Goal: Transaction & Acquisition: Book appointment/travel/reservation

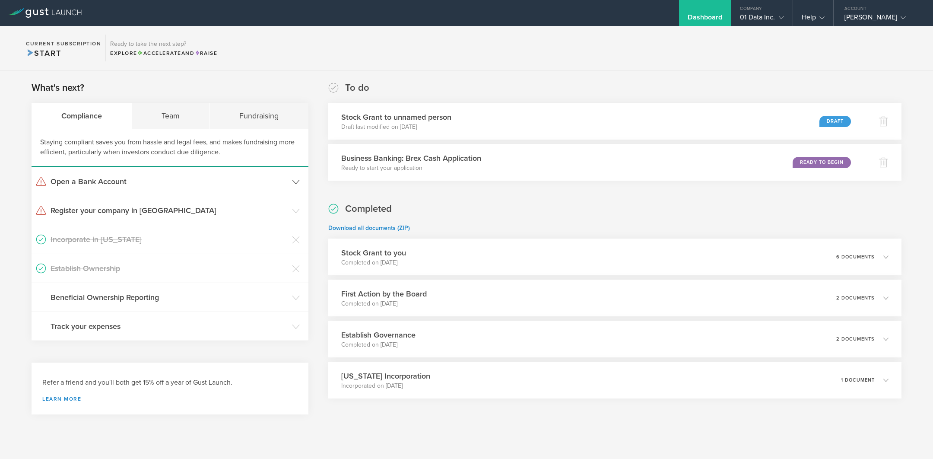
click at [93, 179] on h3 "Open a Bank Account" at bounding box center [169, 181] width 237 height 11
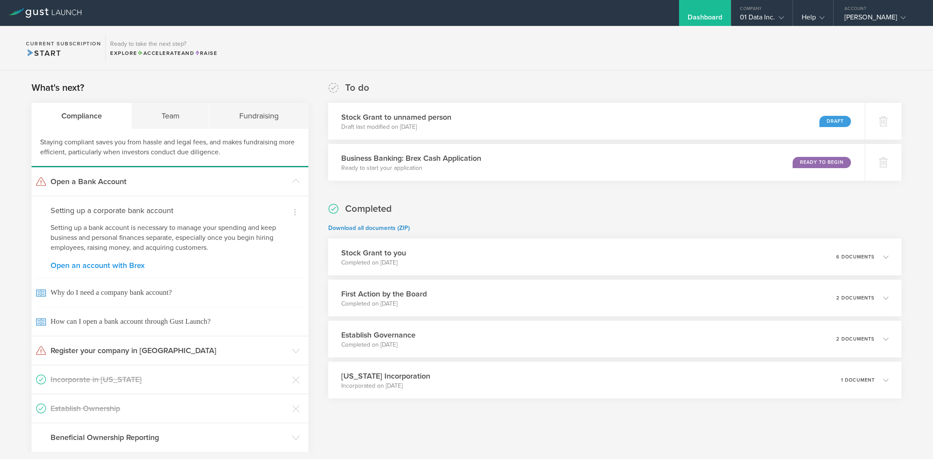
click at [99, 266] on link "Open an account with Brex" at bounding box center [170, 265] width 239 height 8
click at [79, 356] on header "Register your company in [GEOGRAPHIC_DATA]" at bounding box center [170, 350] width 277 height 29
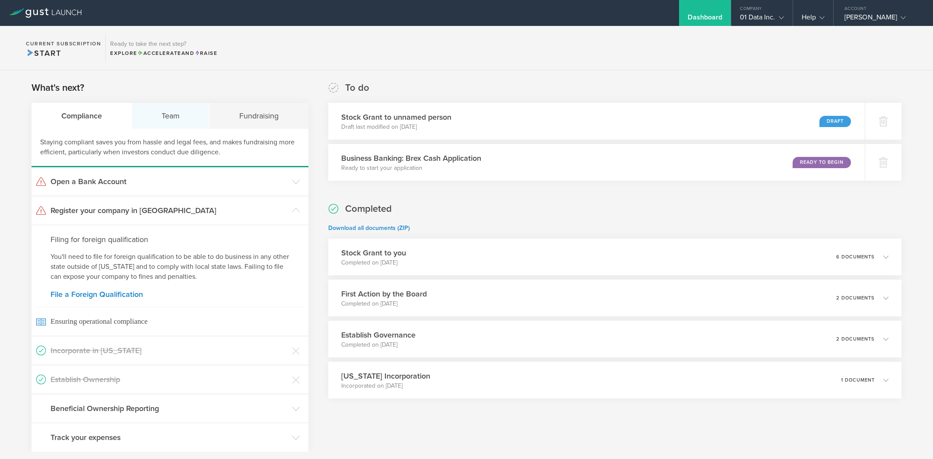
click at [187, 112] on div "Team" at bounding box center [171, 116] width 78 height 26
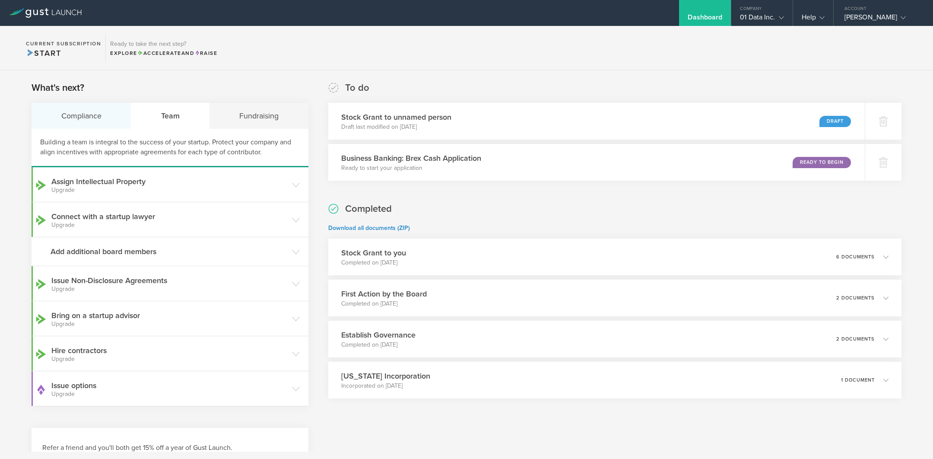
click at [85, 113] on div "Compliance" at bounding box center [82, 116] width 100 height 26
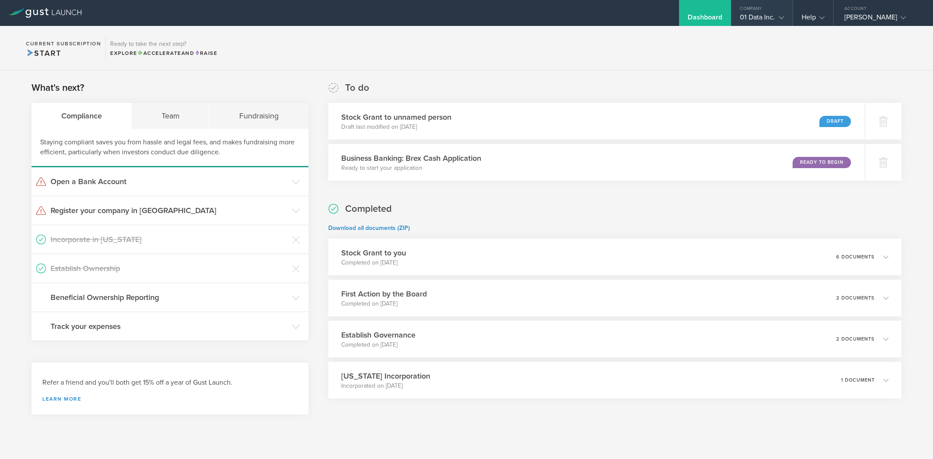
click at [770, 8] on div "Company" at bounding box center [761, 6] width 61 height 13
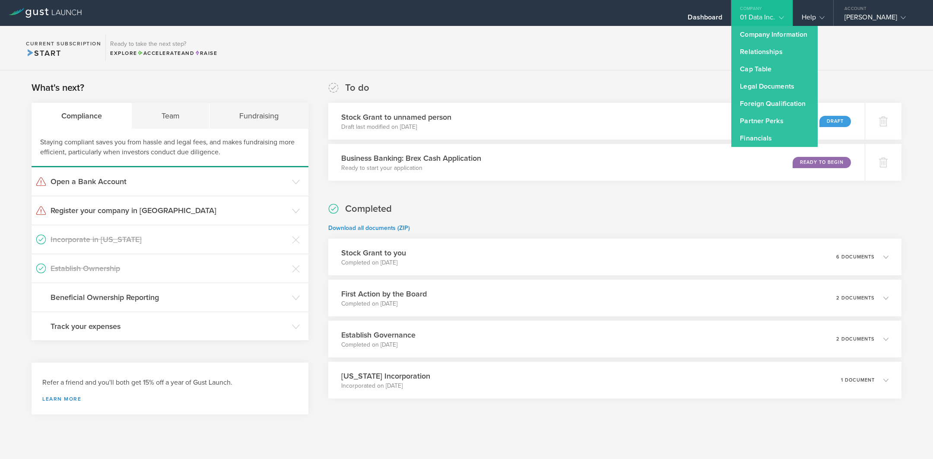
click at [499, 38] on section "Current Subscription Start Ready to take the next step? Explore Accelerate and …" at bounding box center [466, 48] width 933 height 44
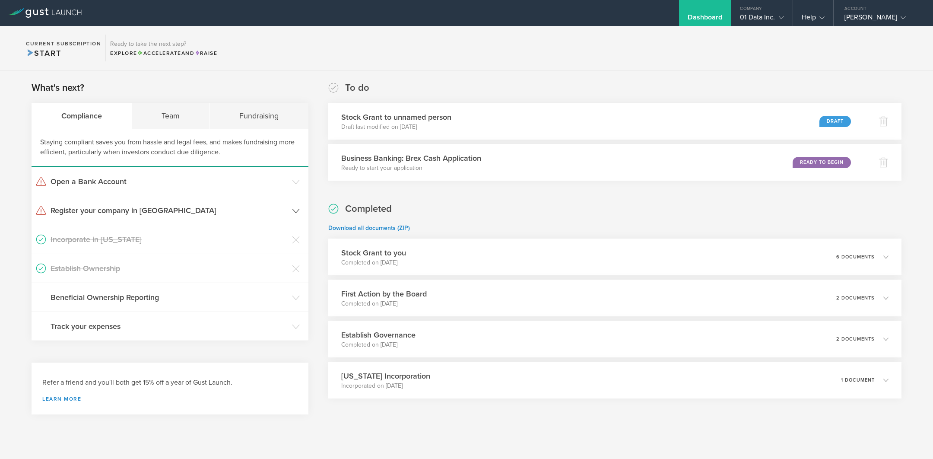
click at [100, 211] on h3 "Register your company in CA" at bounding box center [169, 210] width 237 height 11
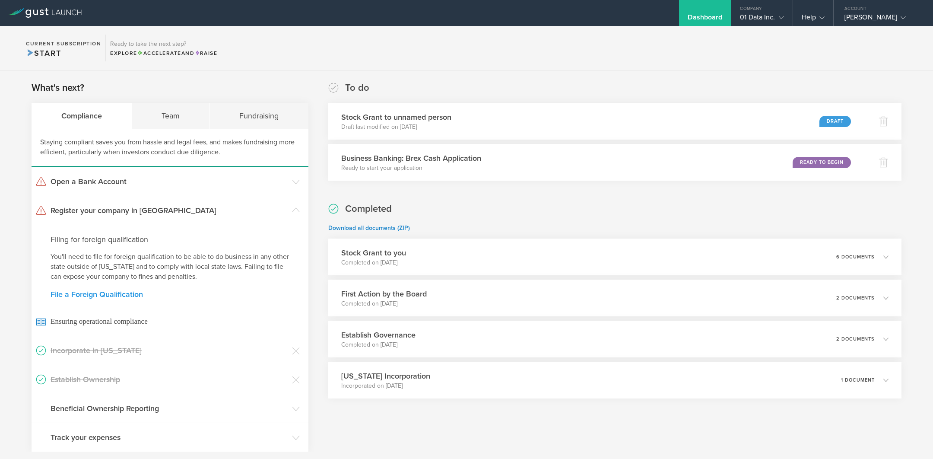
click at [70, 293] on link "File a Foreign Qualification" at bounding box center [170, 294] width 239 height 8
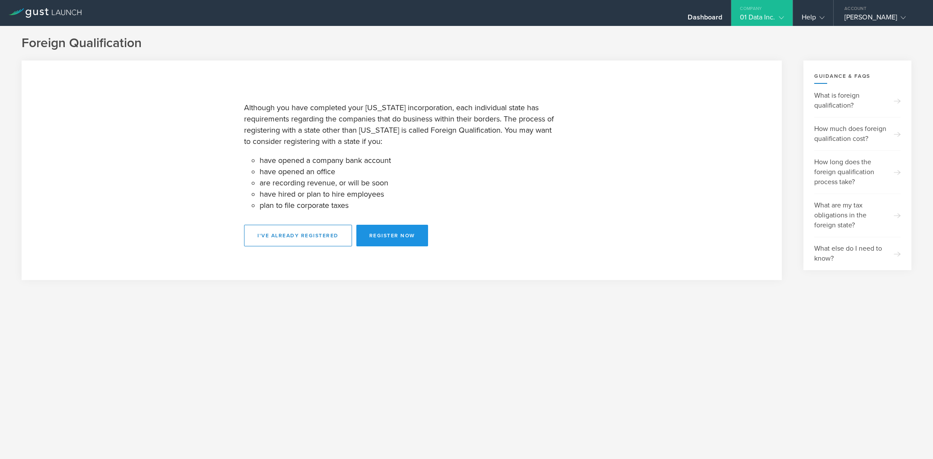
click at [386, 238] on button "Register Now" at bounding box center [392, 236] width 72 height 22
select select "CA"
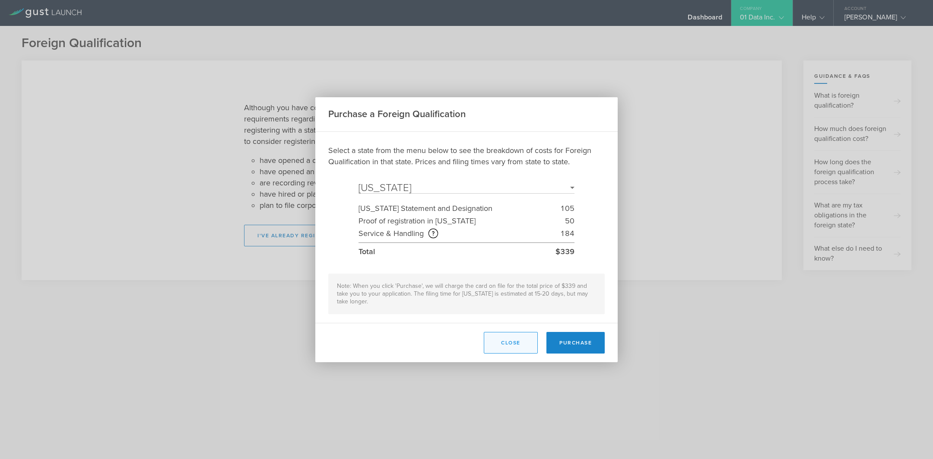
click at [502, 343] on button "Close" at bounding box center [511, 343] width 54 height 22
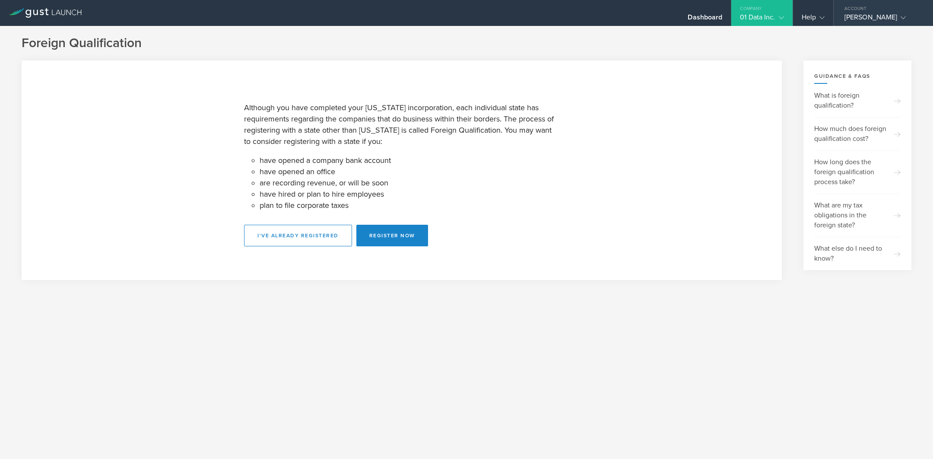
click at [829, 9] on div "Account" at bounding box center [883, 6] width 99 height 13
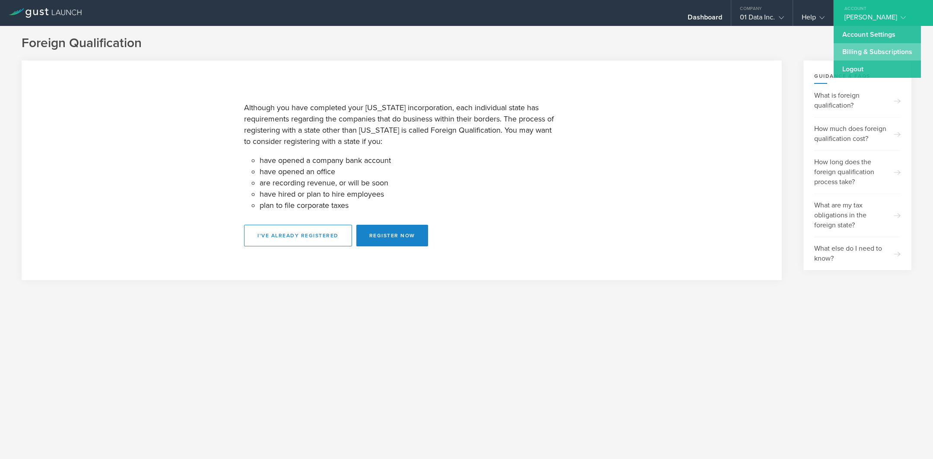
click at [829, 50] on link "Billing & Subscriptions" at bounding box center [877, 51] width 87 height 17
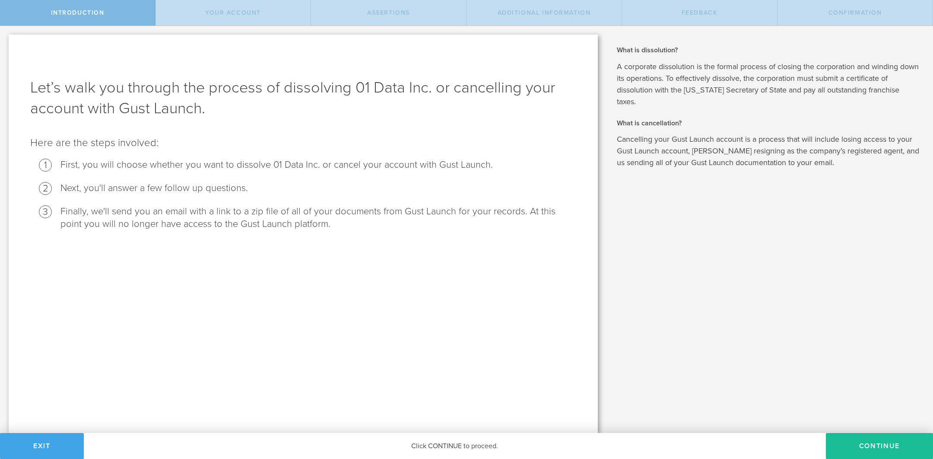
click at [35, 440] on button "Exit" at bounding box center [42, 446] width 84 height 26
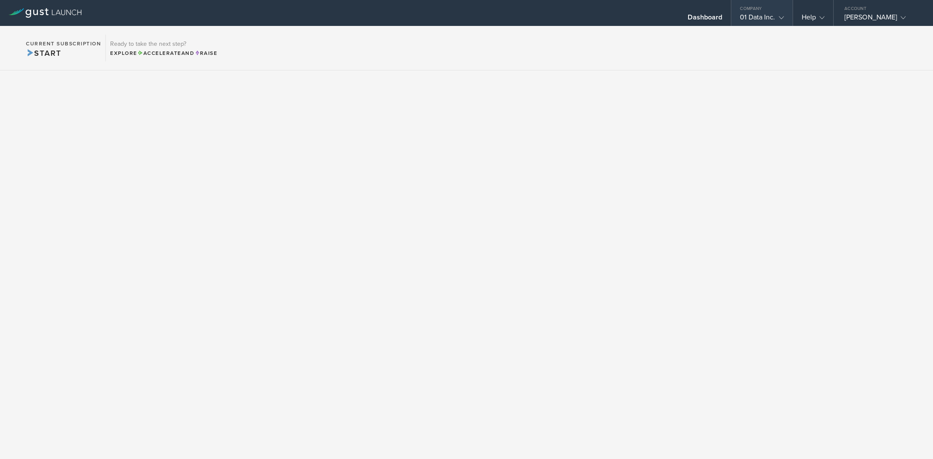
click at [765, 17] on div "01 Data Inc." at bounding box center [762, 19] width 44 height 13
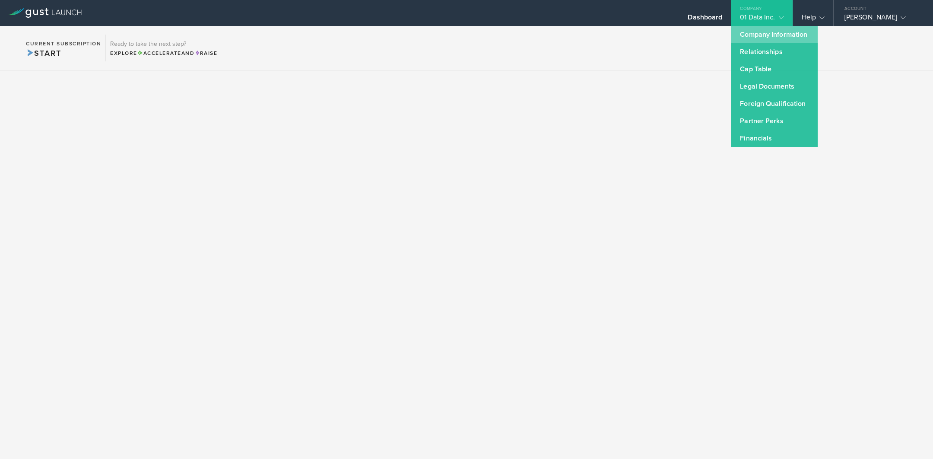
click at [767, 36] on link "Company Information" at bounding box center [774, 34] width 86 height 17
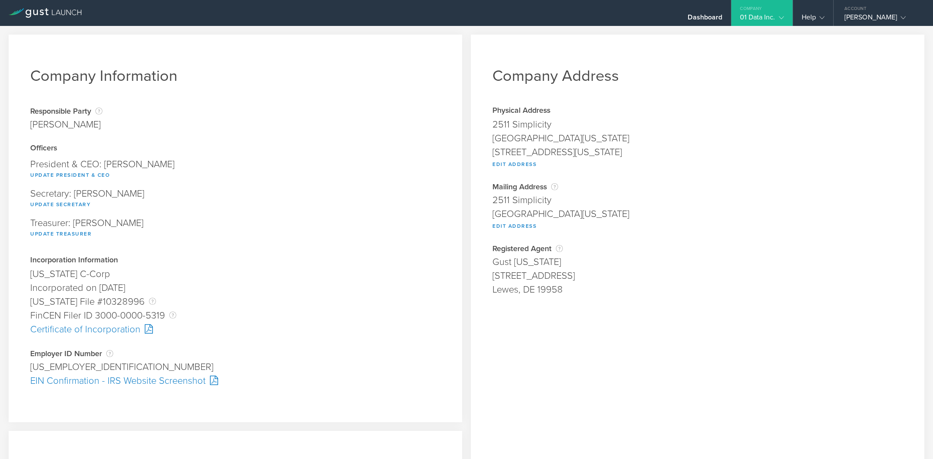
click at [83, 387] on div "EIN Confirmation - IRS Website Screenshot" at bounding box center [235, 381] width 410 height 14
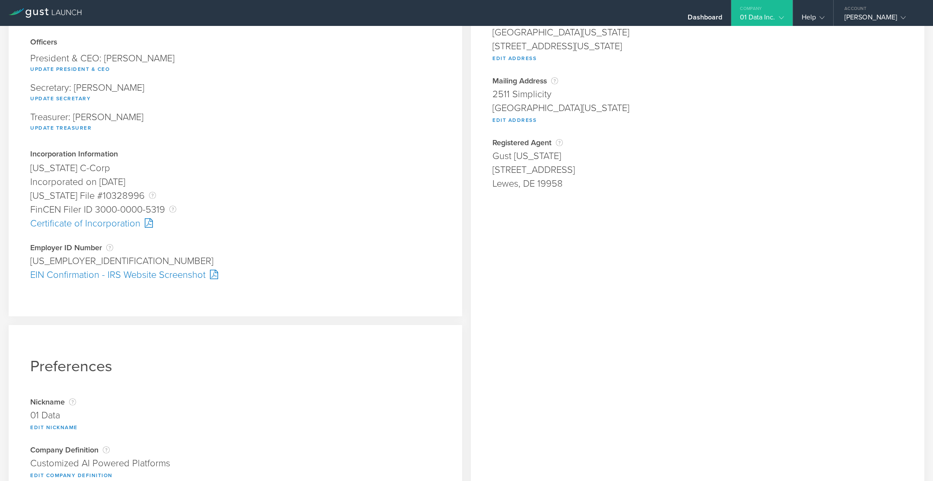
scroll to position [95, 0]
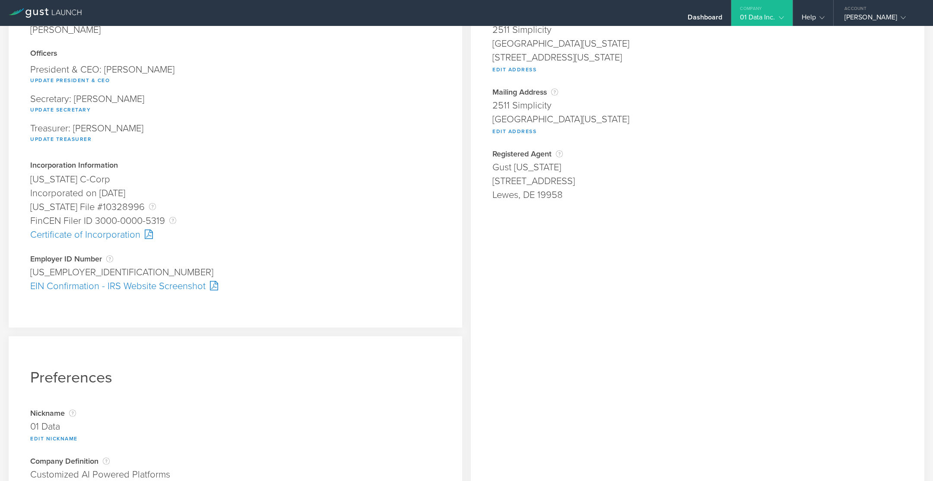
click at [125, 234] on div "Certificate of Incorporation" at bounding box center [235, 235] width 410 height 14
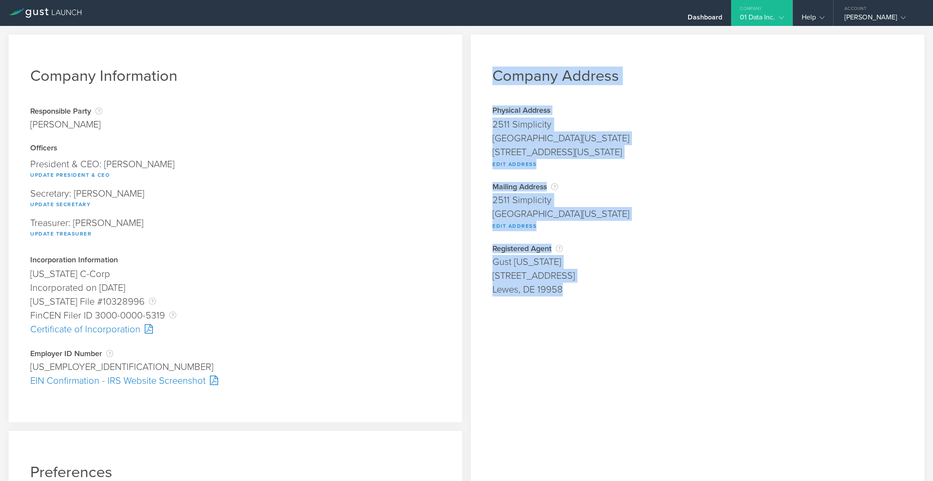
drag, startPoint x: 588, startPoint y: 342, endPoint x: 492, endPoint y: 40, distance: 317.0
click at [492, 40] on div "Company Address Physical Address 2511 Simplicity Irvine, California 92620 2511 …" at bounding box center [698, 328] width 454 height 586
copy div "Company Address Physical Address 2511 Simplicity Irvine, California 92620 2511 …"
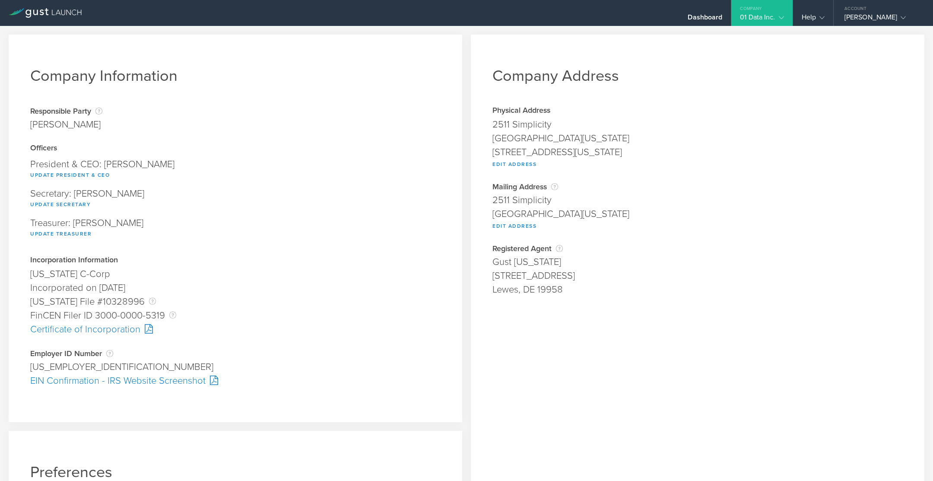
click at [268, 206] on div "Update Secretary" at bounding box center [235, 203] width 410 height 11
click at [702, 16] on div "Dashboard" at bounding box center [705, 19] width 35 height 13
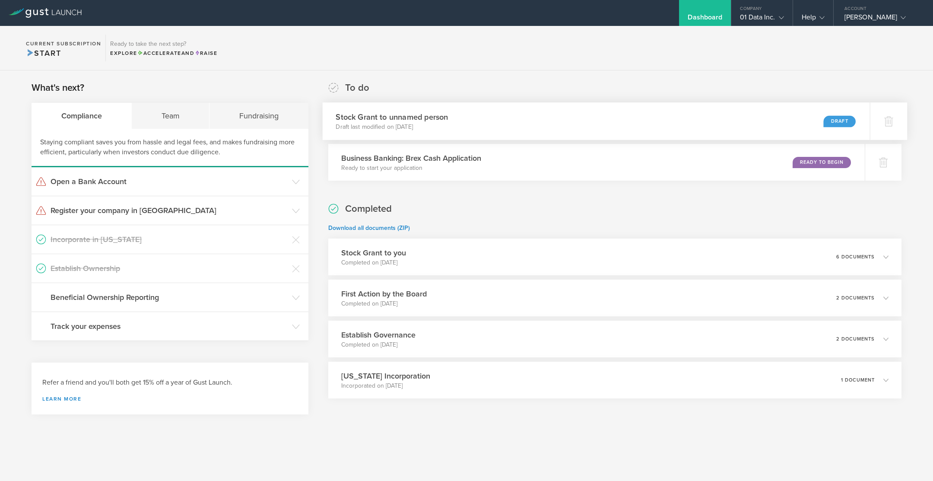
click at [431, 120] on h3 "Stock Grant to unnamed person" at bounding box center [392, 117] width 112 height 12
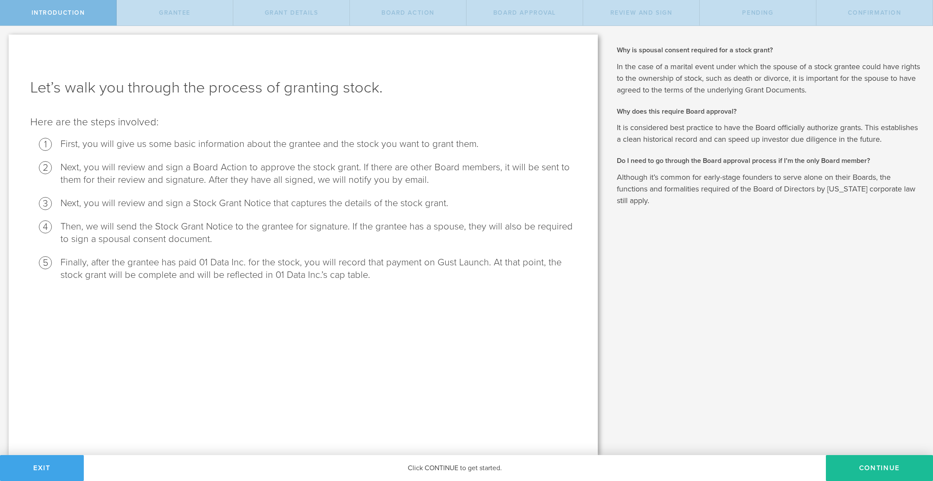
click at [52, 457] on button "Exit" at bounding box center [42, 468] width 84 height 26
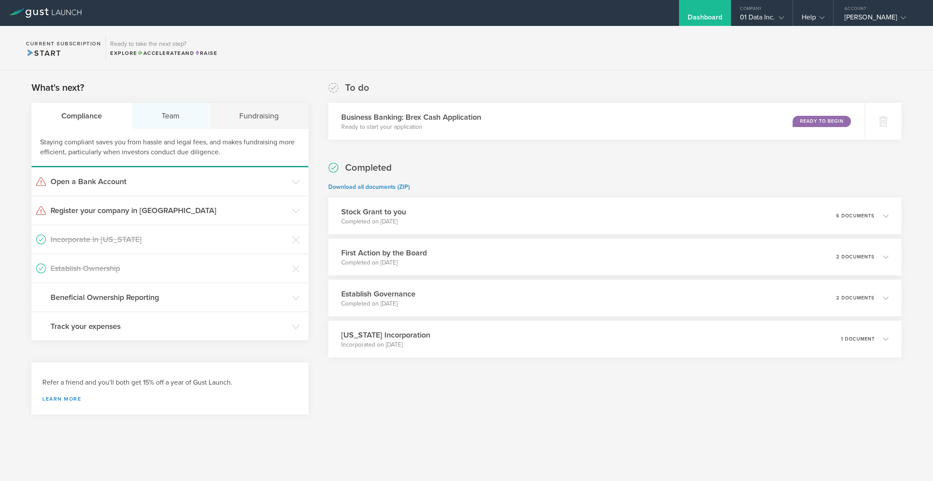
click at [178, 117] on div "Team" at bounding box center [171, 116] width 78 height 26
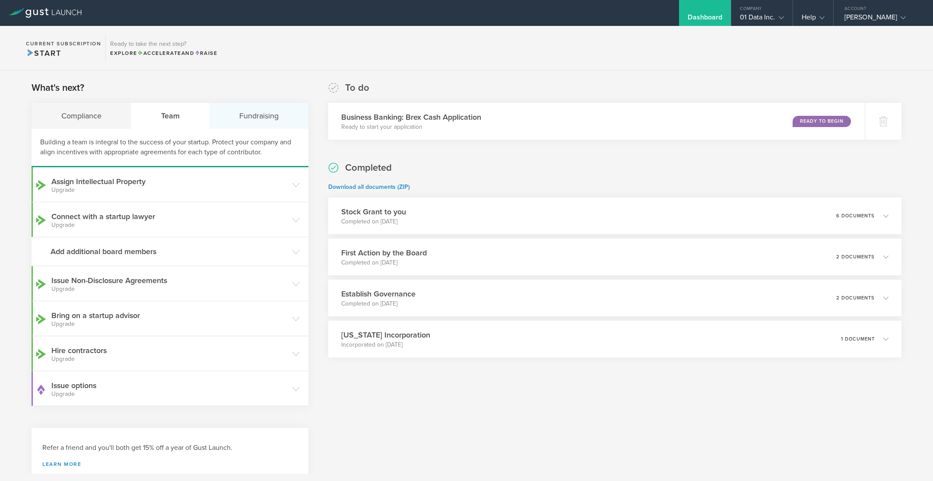
click at [261, 114] on div "Fundraising" at bounding box center [258, 116] width 98 height 26
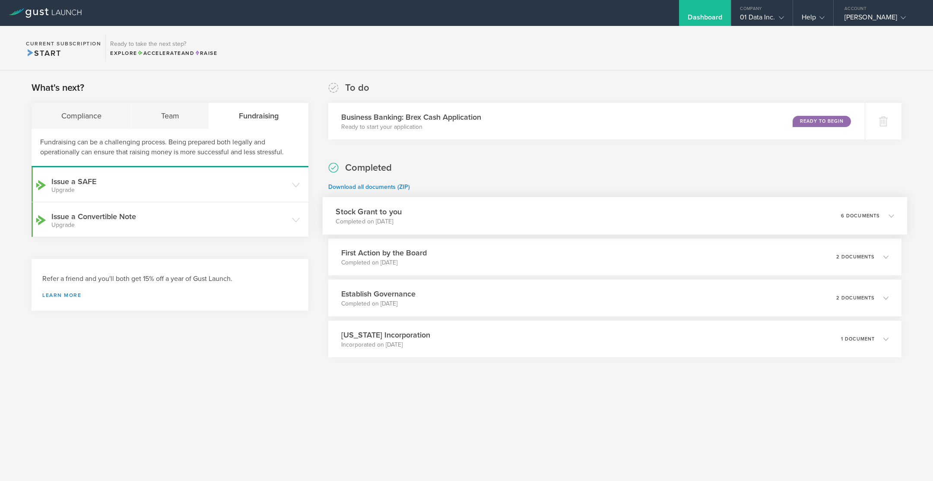
click at [400, 213] on h3 "Stock Grant to you" at bounding box center [369, 212] width 66 height 12
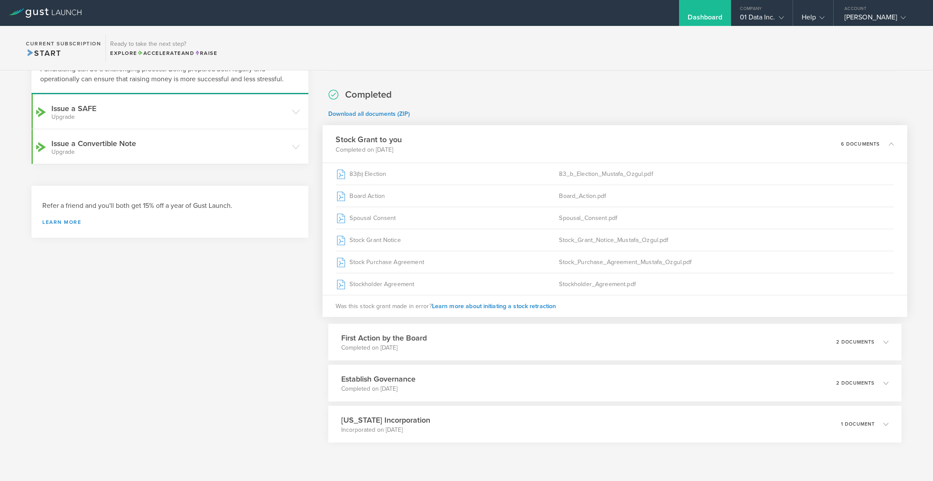
scroll to position [74, 0]
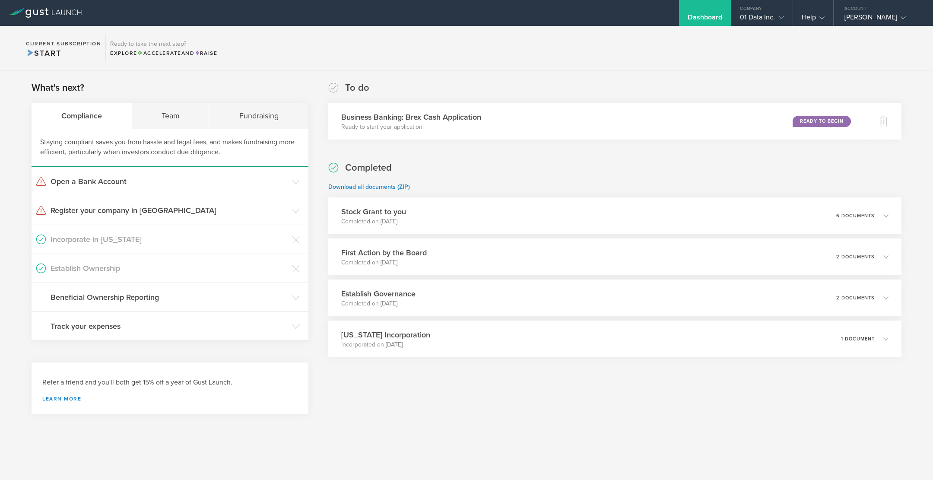
click at [447, 195] on div "Completed Download all documents (ZIP) Stock Grant to you Completed on Sep 16, …" at bounding box center [614, 259] width 573 height 196
click at [433, 212] on div "Stock Grant to you Completed on Sep 16, 2025 6 documents" at bounding box center [614, 216] width 585 height 38
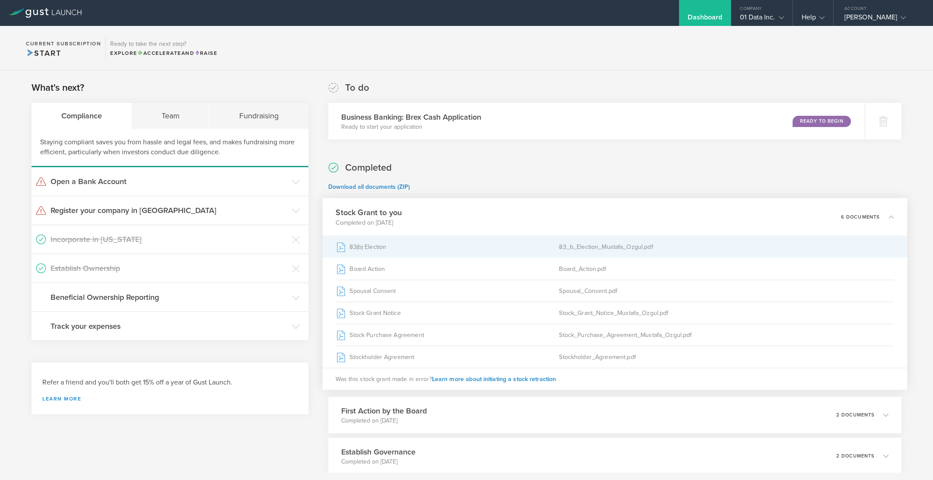
scroll to position [96, 0]
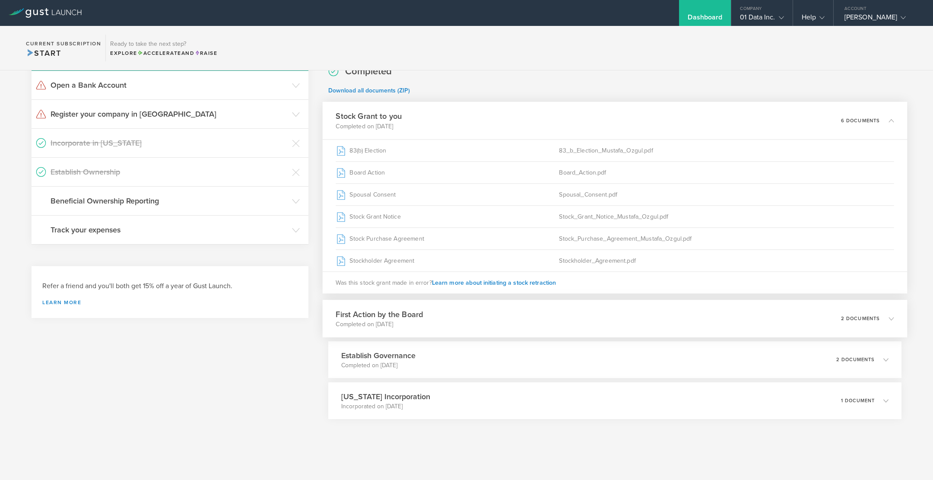
click at [437, 326] on div "First Action by the Board Completed on Sep 12, 2025 2 documents" at bounding box center [614, 319] width 585 height 38
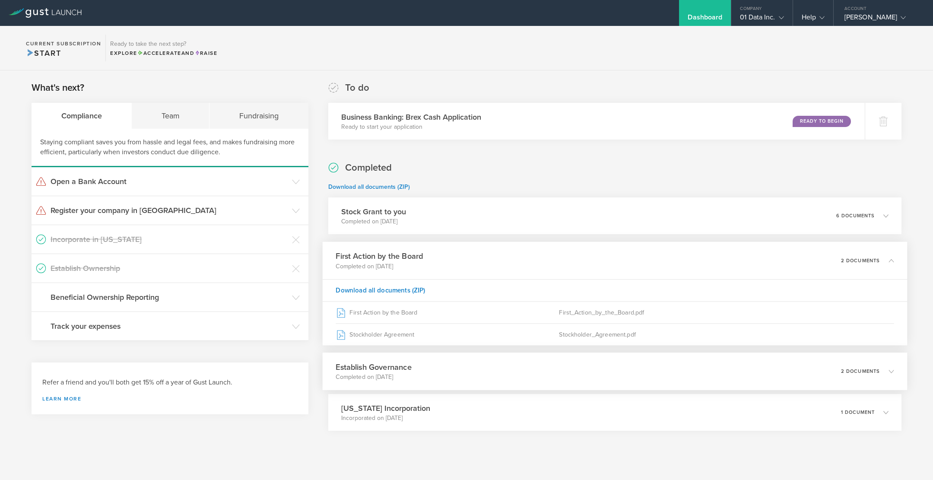
click at [433, 371] on div "Establish Governance Completed on Sep 12, 2025 2 documents" at bounding box center [614, 371] width 585 height 38
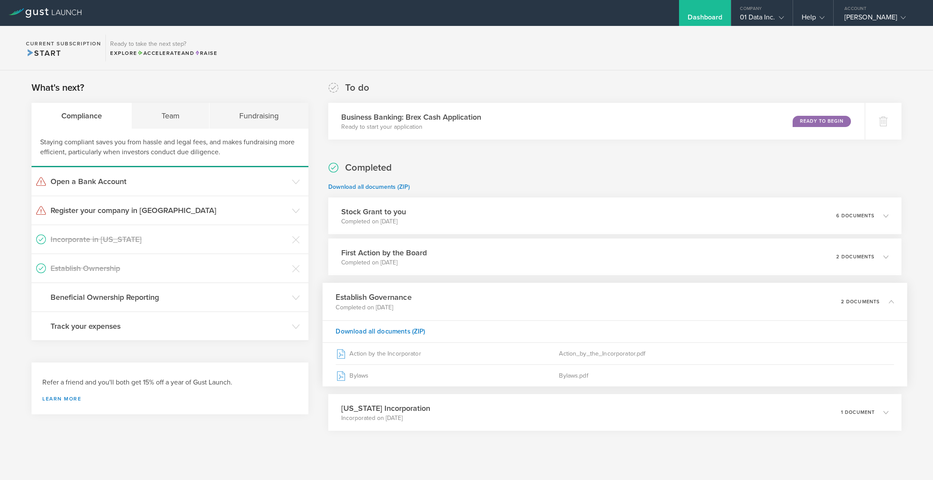
scroll to position [12, 0]
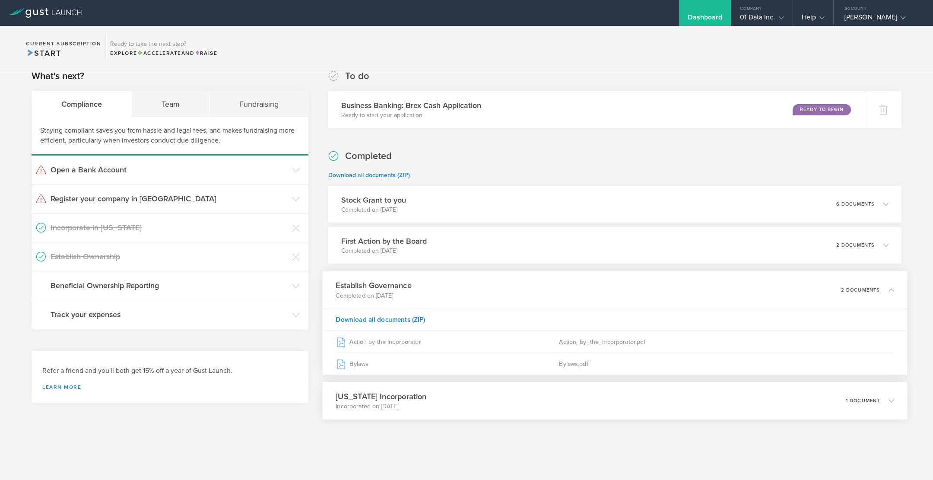
click at [402, 410] on div "Delaware Incorporation Incorporated on Sep 11, 2025 1 document" at bounding box center [614, 401] width 585 height 38
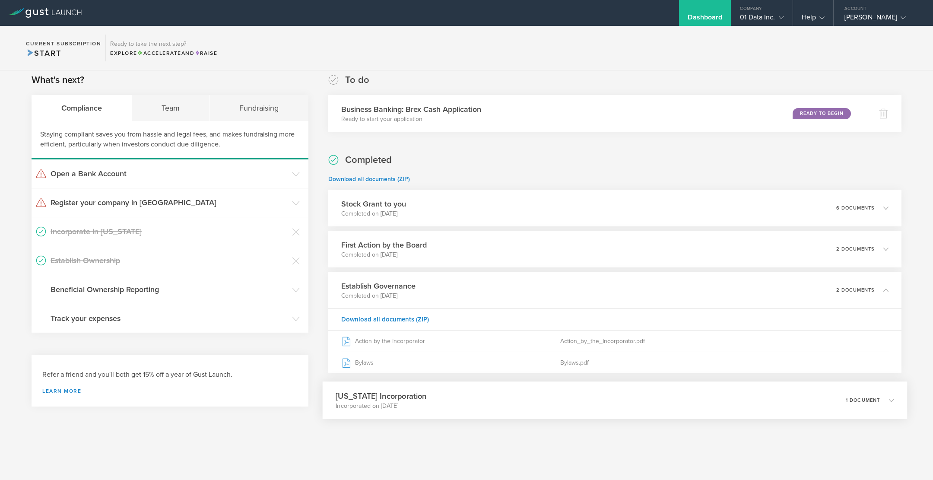
scroll to position [0, 0]
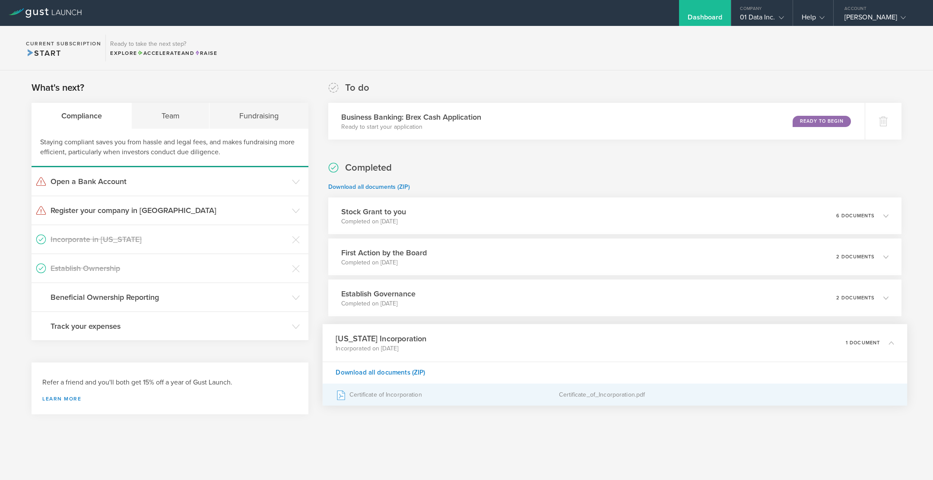
click at [402, 397] on div "Certificate of Incorporation" at bounding box center [447, 395] width 223 height 22
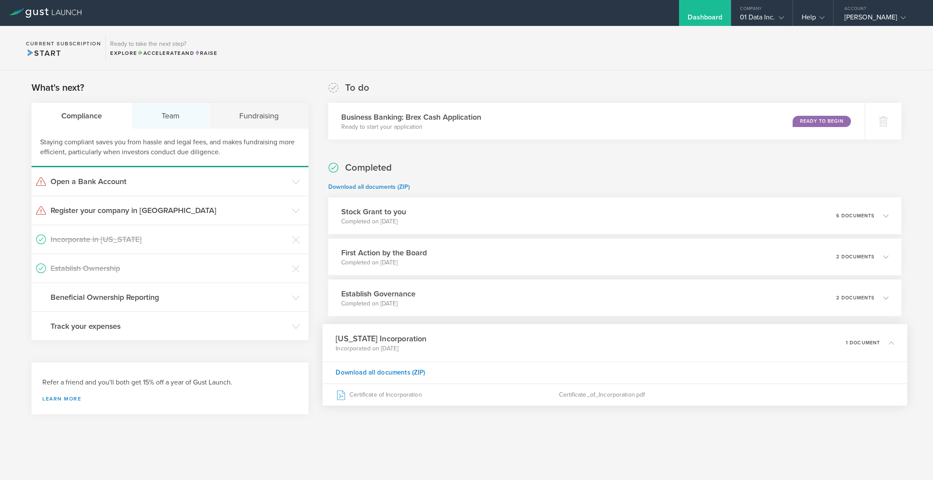
click at [159, 111] on div "Team" at bounding box center [171, 116] width 78 height 26
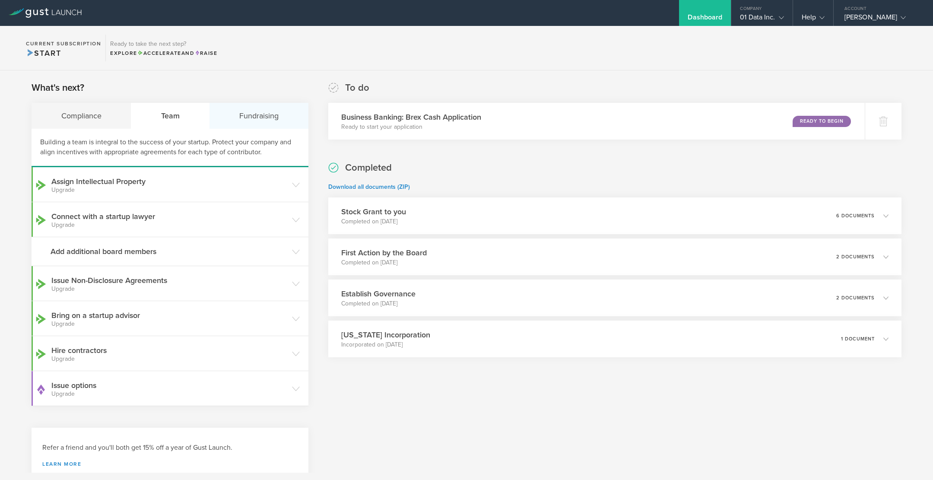
click at [239, 118] on div "Fundraising" at bounding box center [258, 116] width 98 height 26
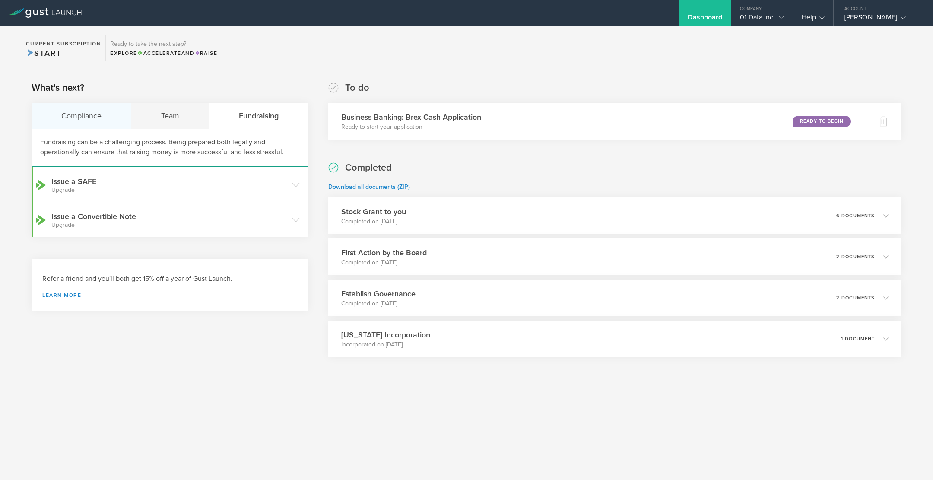
click at [79, 113] on div "Compliance" at bounding box center [82, 116] width 100 height 26
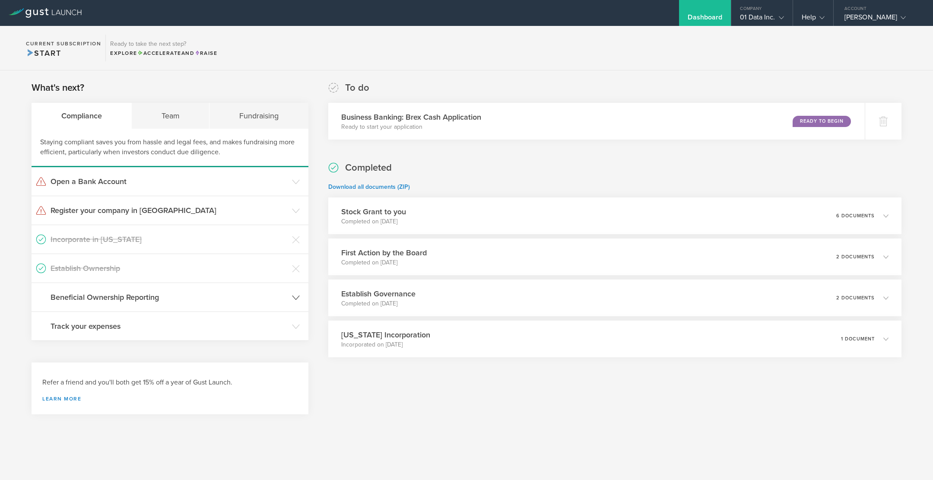
click at [292, 293] on gust-icon at bounding box center [296, 297] width 8 height 9
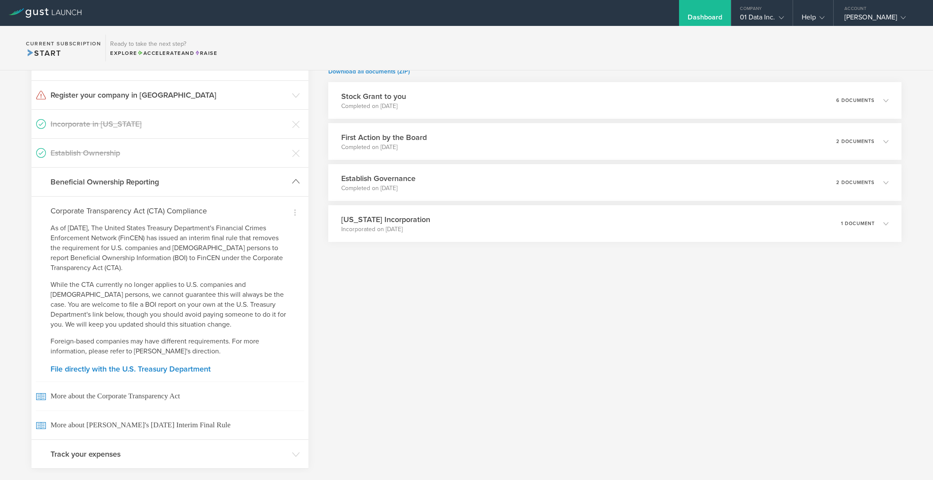
scroll to position [203, 0]
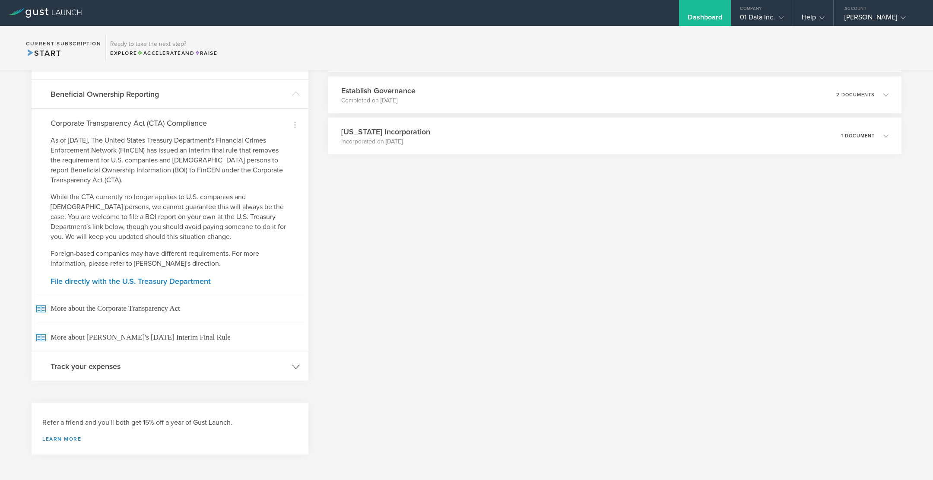
click at [298, 371] on header "Track your expenses" at bounding box center [170, 366] width 277 height 29
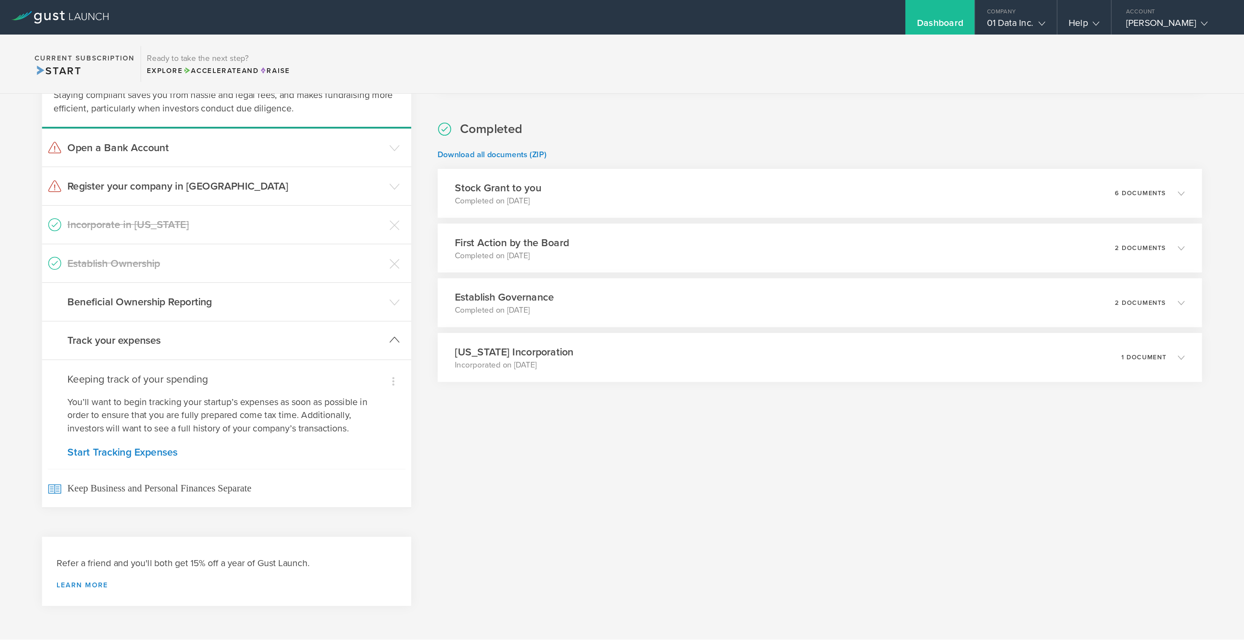
scroll to position [0, 0]
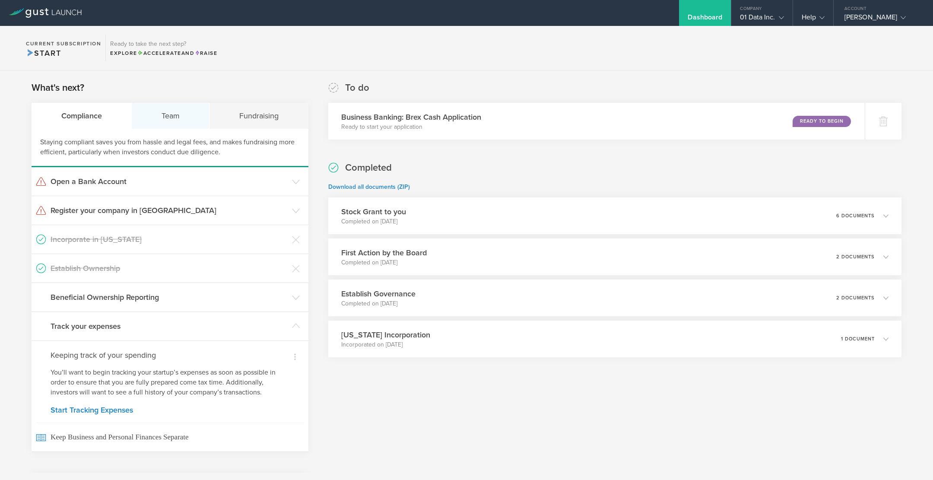
click at [183, 117] on div "Team" at bounding box center [171, 116] width 78 height 26
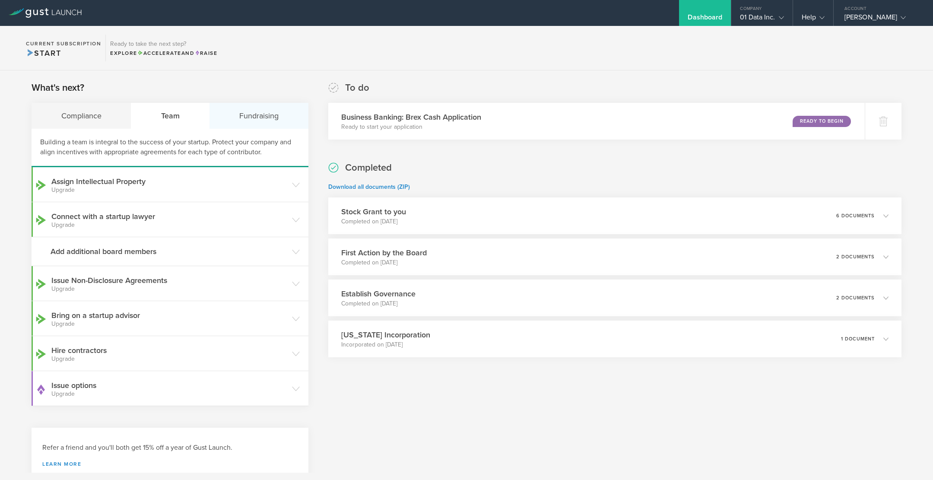
click at [244, 120] on div "Fundraising" at bounding box center [258, 116] width 98 height 26
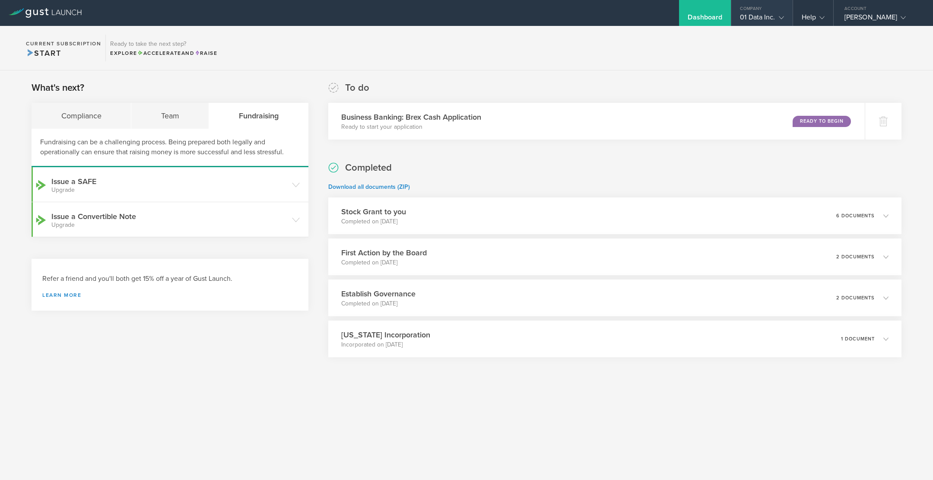
click at [760, 19] on div "01 Data Inc." at bounding box center [762, 19] width 44 height 13
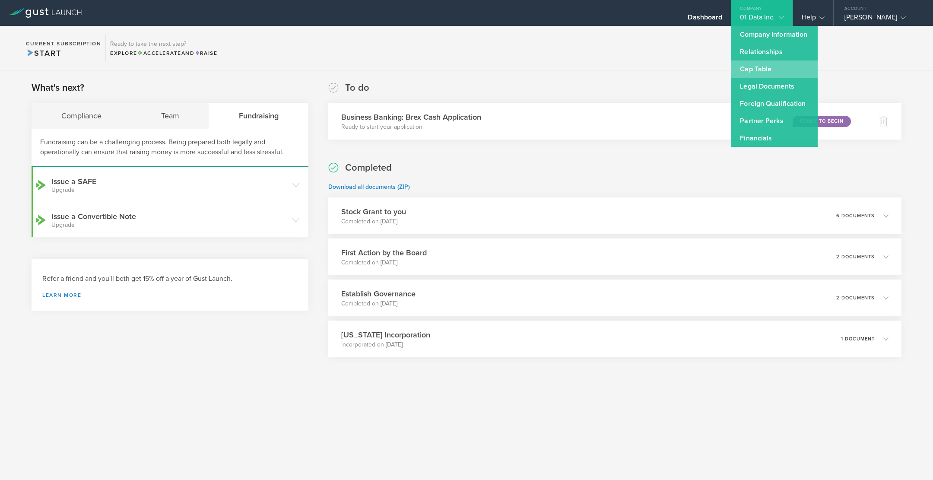
click at [763, 71] on link "Cap Table" at bounding box center [774, 68] width 86 height 17
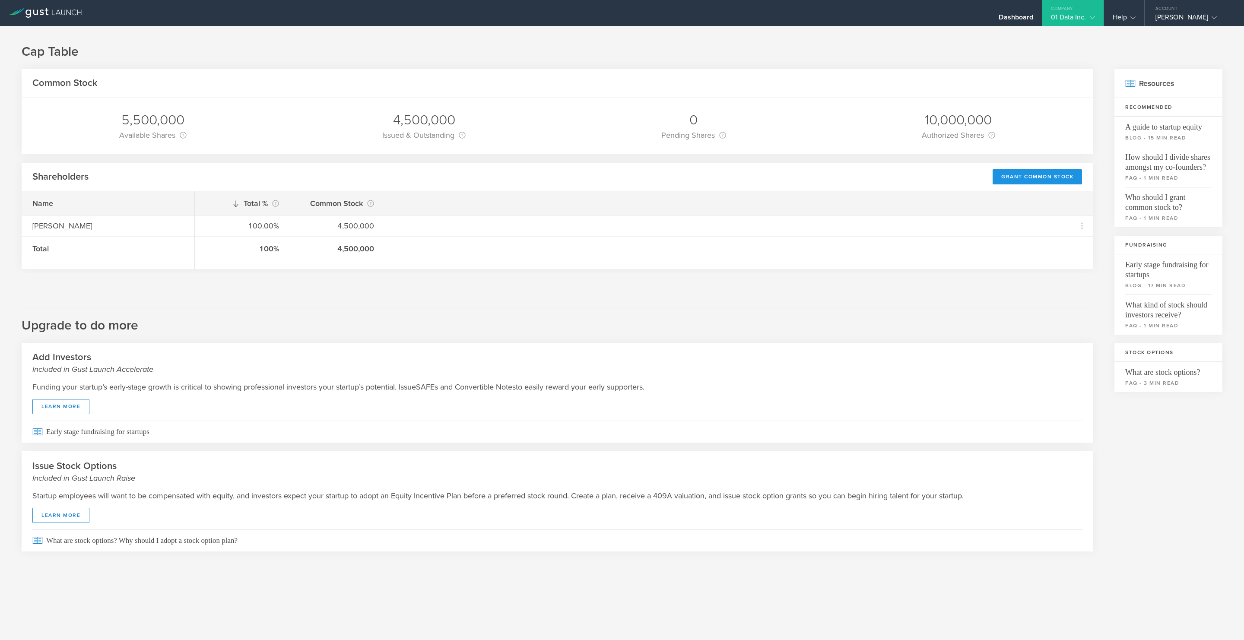
click at [933, 178] on div "Grant Common Stock" at bounding box center [1037, 176] width 89 height 15
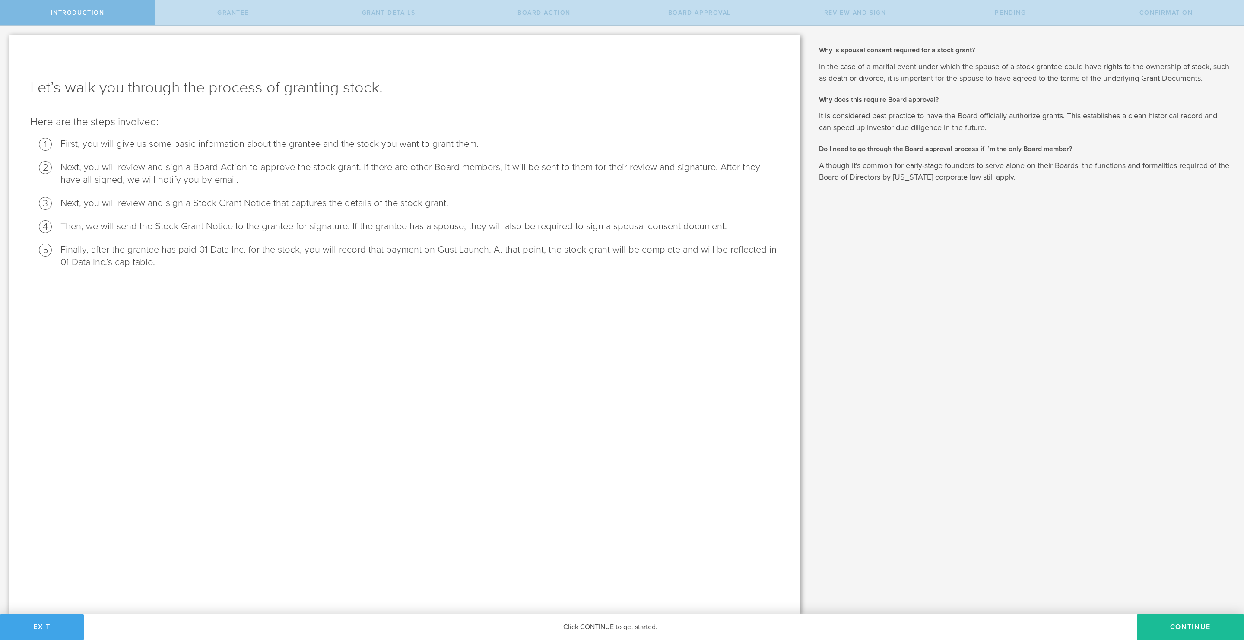
click at [25, 623] on button "Exit" at bounding box center [42, 627] width 84 height 26
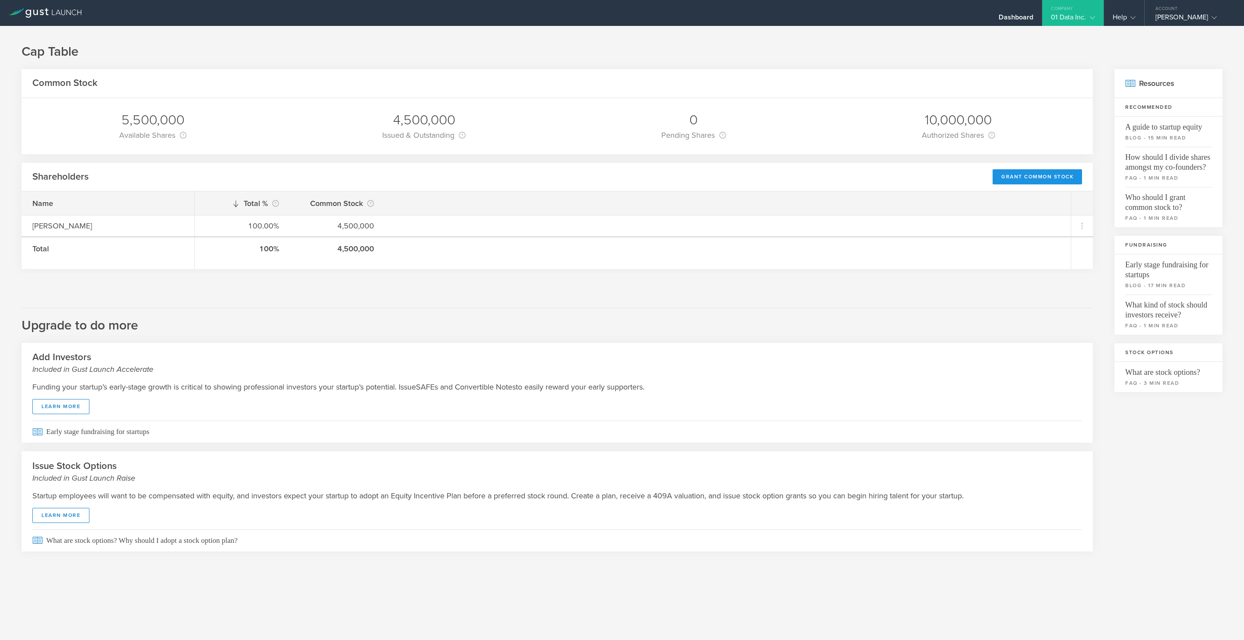
click at [1007, 176] on div "Grant Common Stock" at bounding box center [1037, 176] width 89 height 15
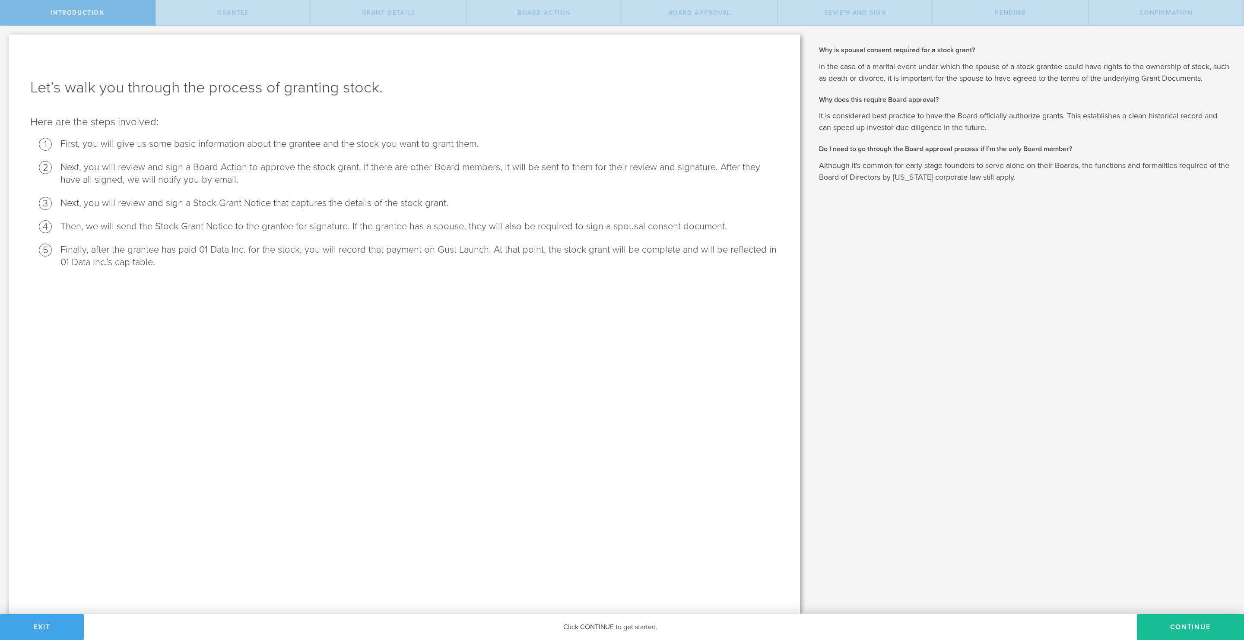
click at [33, 632] on button "Exit" at bounding box center [42, 627] width 84 height 26
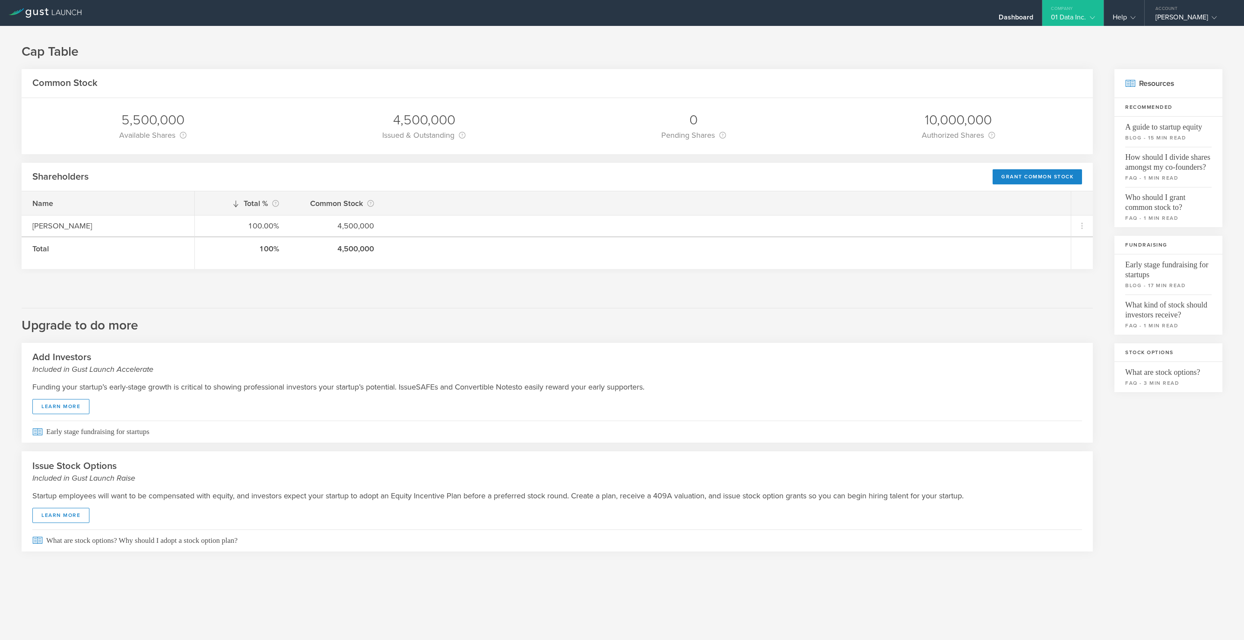
click at [36, 16] on icon at bounding box center [45, 13] width 73 height 10
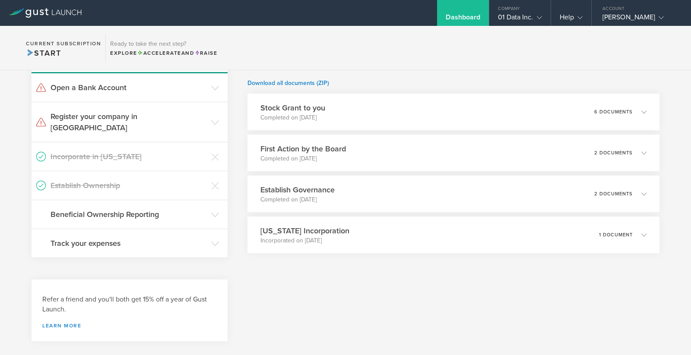
scroll to position [104, 0]
click at [202, 112] on h3 "Register your company in [GEOGRAPHIC_DATA]" at bounding box center [129, 122] width 156 height 22
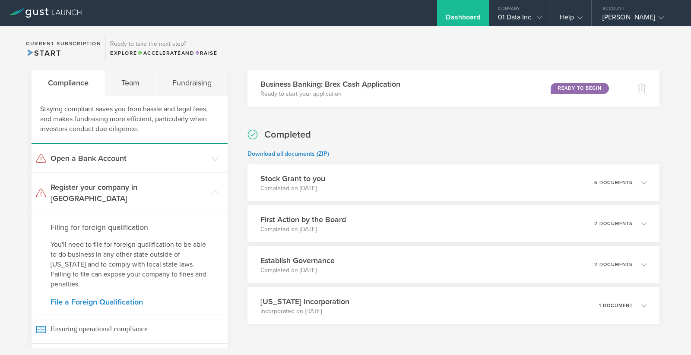
scroll to position [22, 0]
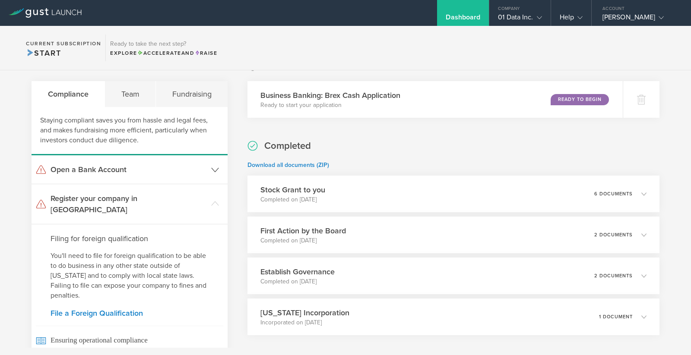
click at [146, 177] on header "Open a Bank Account" at bounding box center [130, 169] width 196 height 29
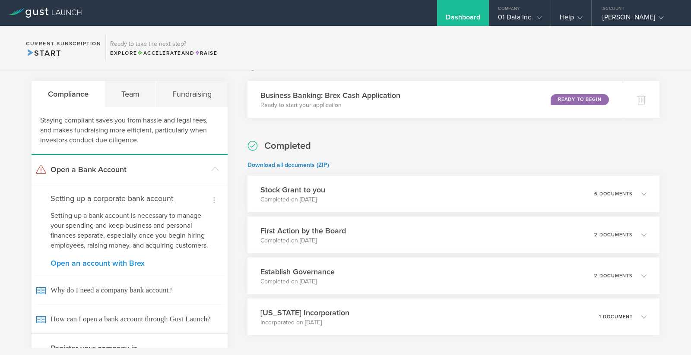
click at [109, 262] on link "Open an account with Brex" at bounding box center [130, 264] width 158 height 8
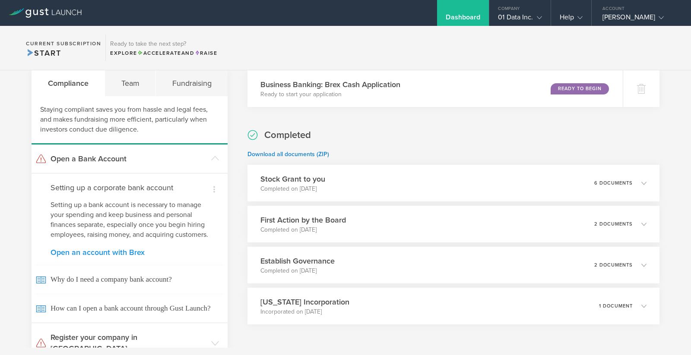
click at [110, 254] on link "Open an account with Brex" at bounding box center [130, 253] width 158 height 8
click at [108, 254] on link "Open an account with Brex" at bounding box center [130, 253] width 158 height 8
click at [88, 251] on link "Open an account with Brex" at bounding box center [130, 253] width 158 height 8
click at [107, 254] on link "Open an account with Brex" at bounding box center [130, 253] width 158 height 8
click at [101, 251] on link "Open an account with Brex" at bounding box center [130, 253] width 158 height 8
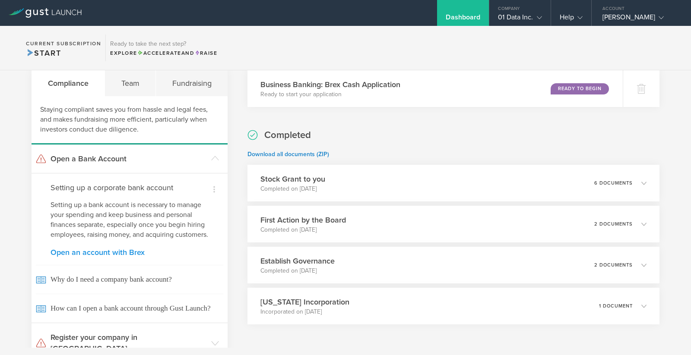
click at [101, 251] on link "Open an account with Brex" at bounding box center [130, 253] width 158 height 8
click at [89, 159] on h3 "Open a Bank Account" at bounding box center [129, 158] width 156 height 11
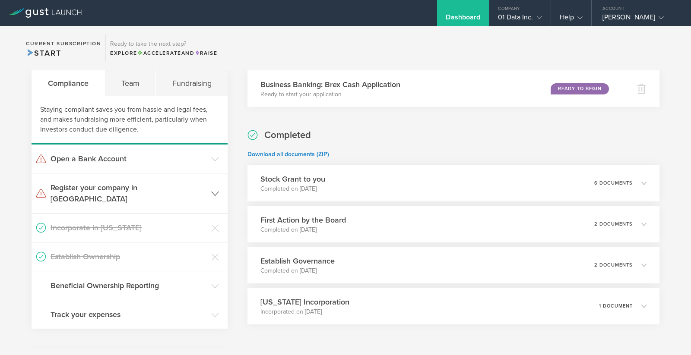
click at [86, 183] on h3 "Register your company in [GEOGRAPHIC_DATA]" at bounding box center [129, 193] width 156 height 22
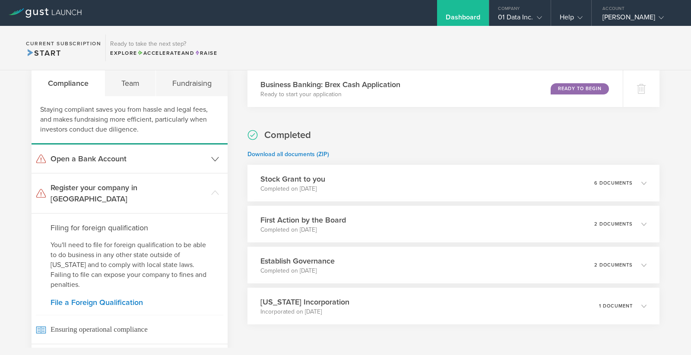
click at [82, 152] on header "Open a Bank Account" at bounding box center [130, 159] width 196 height 29
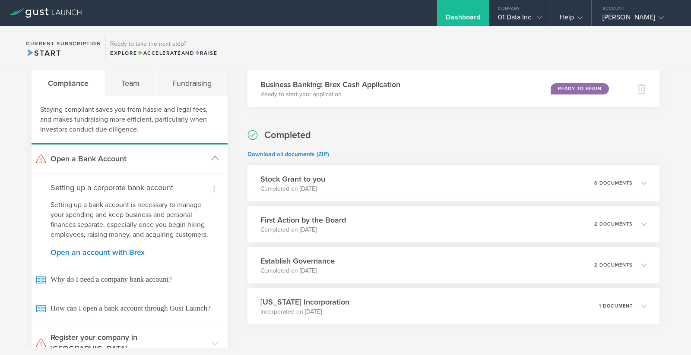
click at [82, 158] on h3 "Open a Bank Account" at bounding box center [129, 158] width 156 height 11
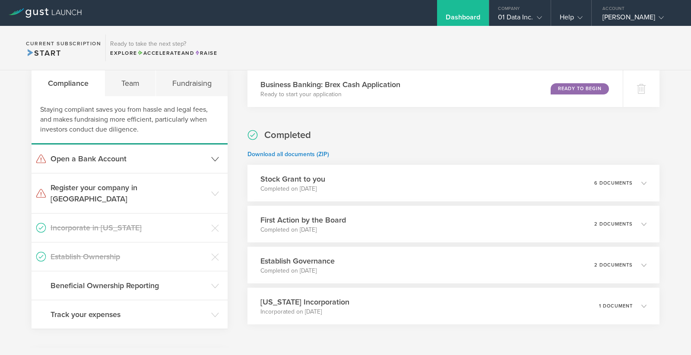
click at [221, 155] on header "Open a Bank Account" at bounding box center [130, 159] width 196 height 29
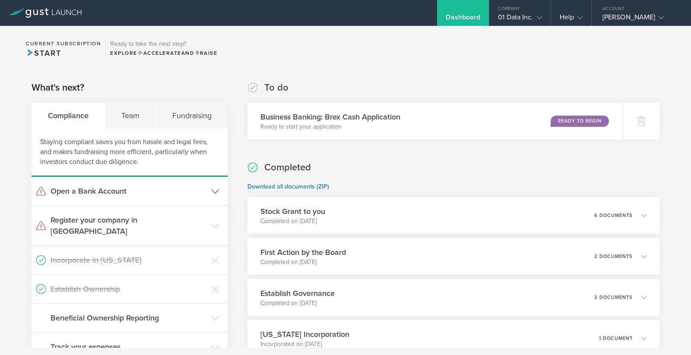
click at [100, 194] on h3 "Open a Bank Account" at bounding box center [129, 191] width 156 height 11
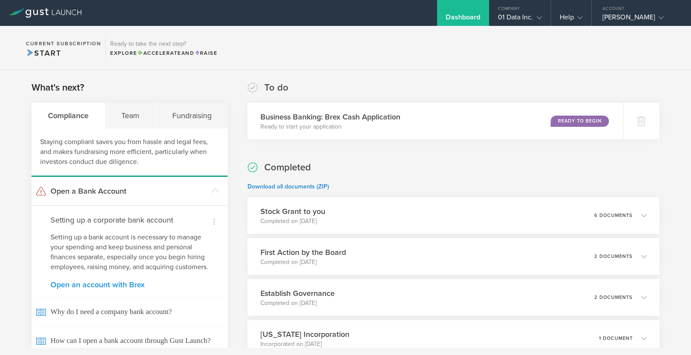
click at [108, 282] on link "Open an account with Brex" at bounding box center [130, 285] width 158 height 8
click at [576, 118] on div "Ready to Begin" at bounding box center [581, 121] width 59 height 12
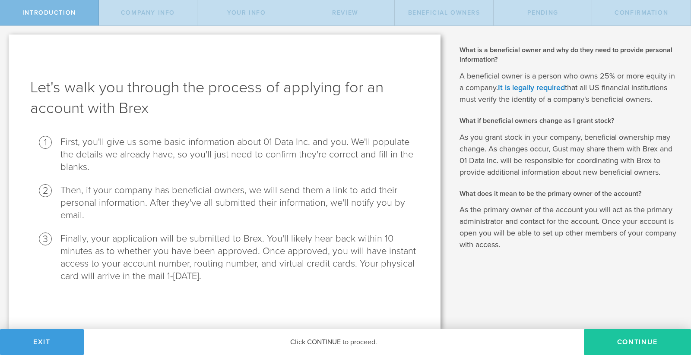
click at [645, 339] on button "Continue" at bounding box center [637, 343] width 107 height 26
select select "string:C_CORP"
type input "Customized AI solutions"
type input "[PHONE_NUMBER]"
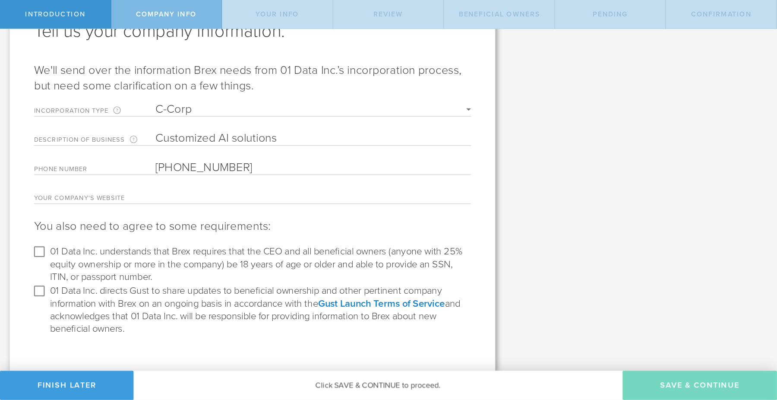
scroll to position [52, 0]
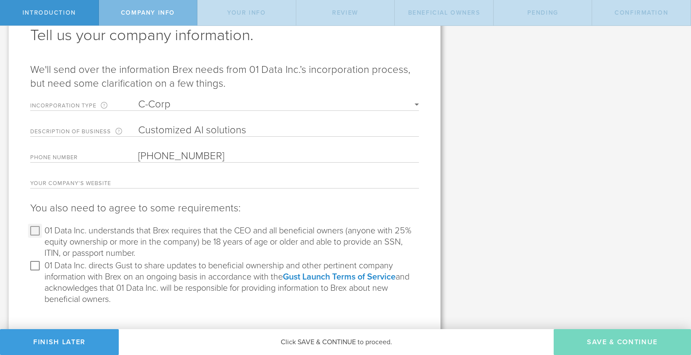
click at [36, 230] on input "01 Data Inc. understands that Brex requires that the CEO and all beneficial own…" at bounding box center [35, 231] width 14 height 14
checkbox input "true"
click at [35, 260] on input "01 Data Inc. directs Gust to share updates to beneficial ownership and other pe…" at bounding box center [35, 266] width 14 height 14
checkbox input "true"
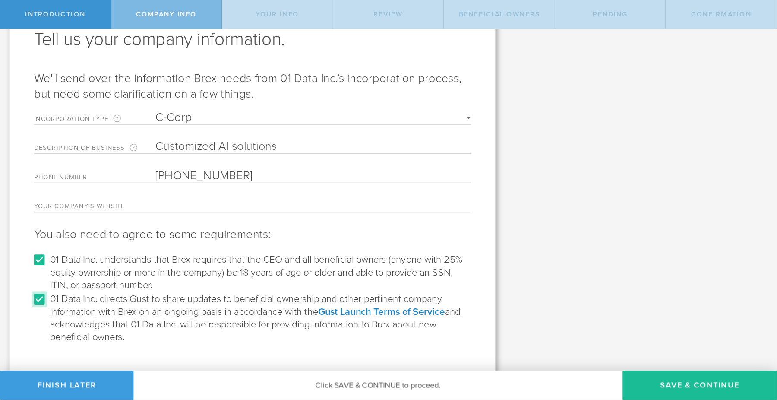
scroll to position [3, 0]
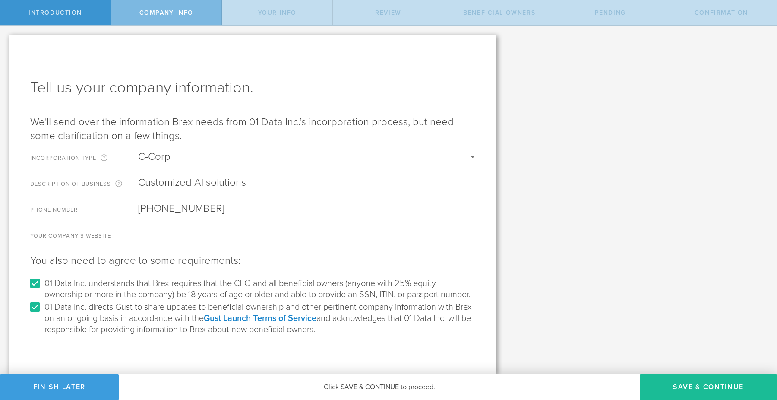
click at [205, 244] on form "Incorporation Type Unless you've changed this outside Gust Launch, you're a C-C…" at bounding box center [252, 244] width 445 height 184
click at [195, 222] on form "Incorporation Type Unless you've changed this outside Gust Launch, you're a C-C…" at bounding box center [252, 244] width 445 height 184
click at [195, 232] on input "text" at bounding box center [306, 234] width 337 height 13
type input "0"
paste input "https://01data.org/"
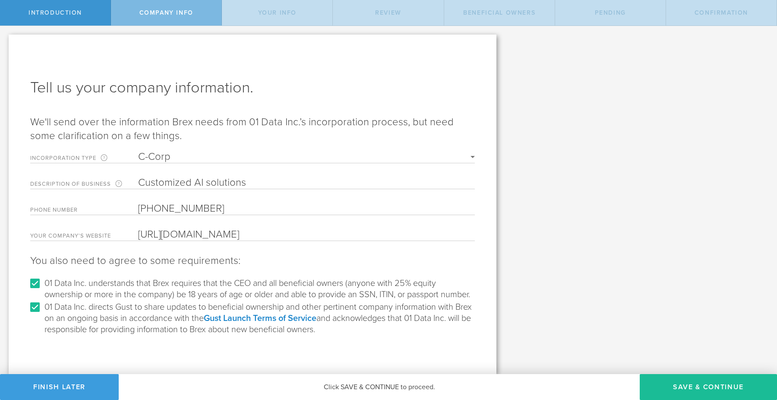
type input "https://01data.org/"
click at [691, 355] on button "Save & Continue" at bounding box center [708, 387] width 137 height 26
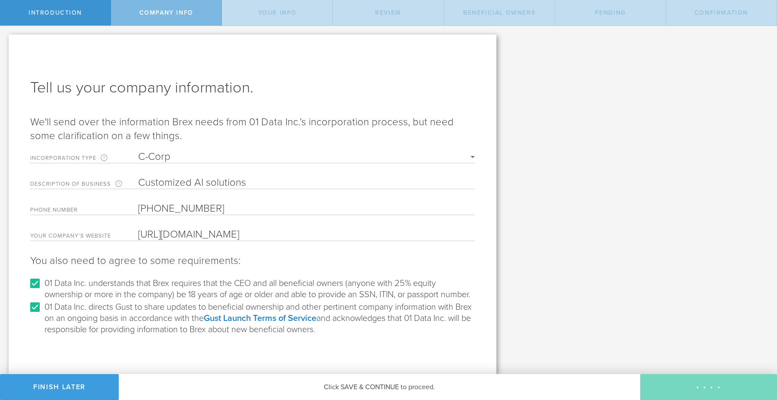
type input "[PERSON_NAME]"
type input "Founder"
select select "string:SSN"
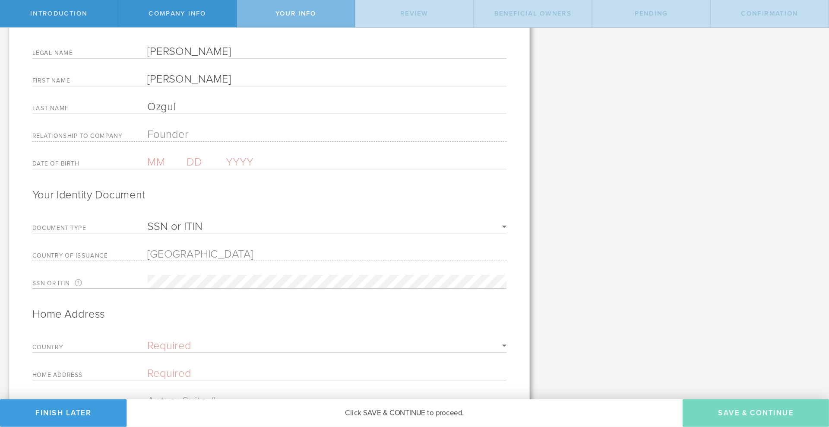
scroll to position [0, 0]
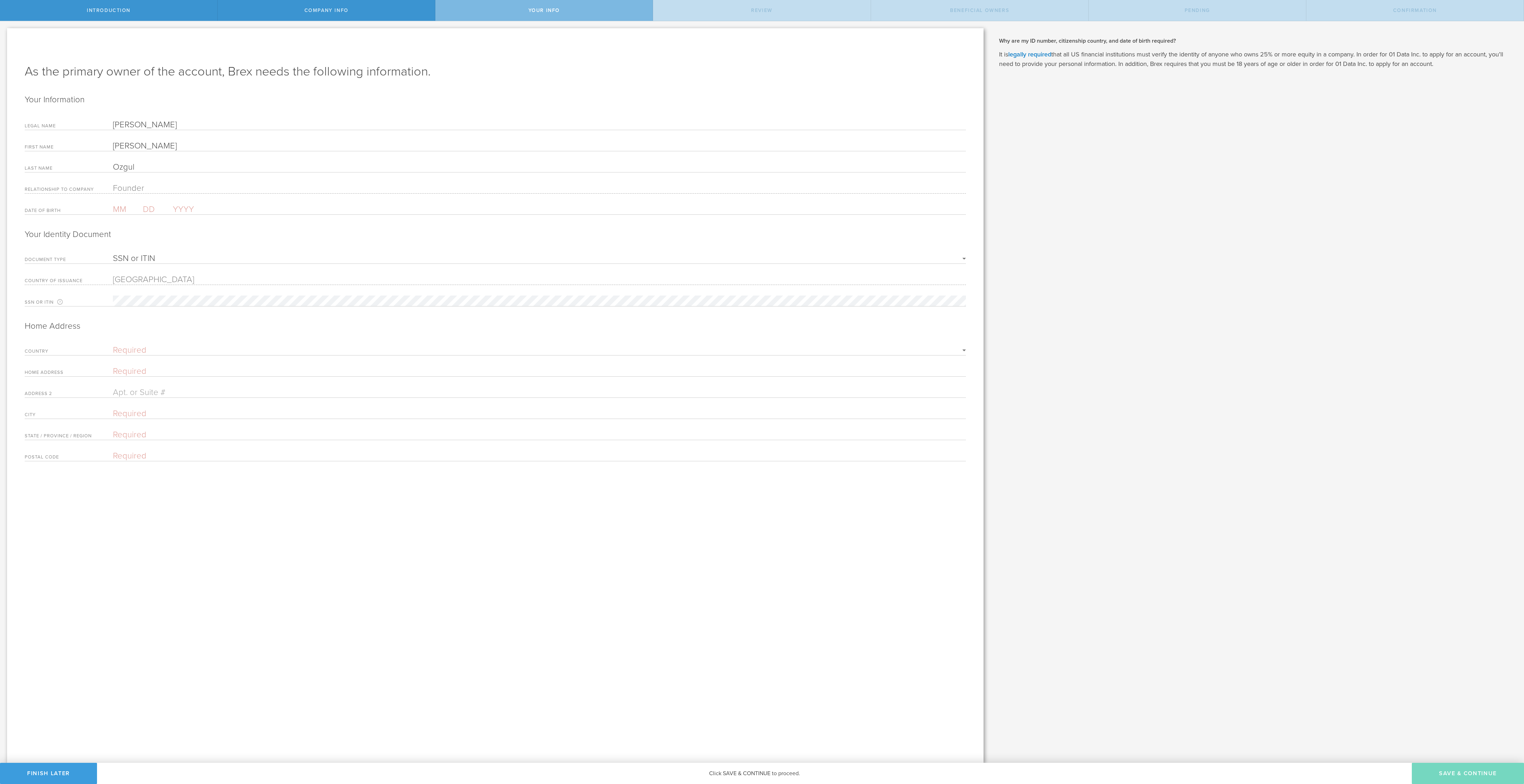
click at [163, 220] on form "Your Information Legal Name Mustafa Ozgul First Name Mustafa Last Name Ozgul Re…" at bounding box center [495, 278] width 941 height 368
click at [118, 207] on input "text" at bounding box center [127, 209] width 30 height 11
type input "09"
type input "10"
type input "1985"
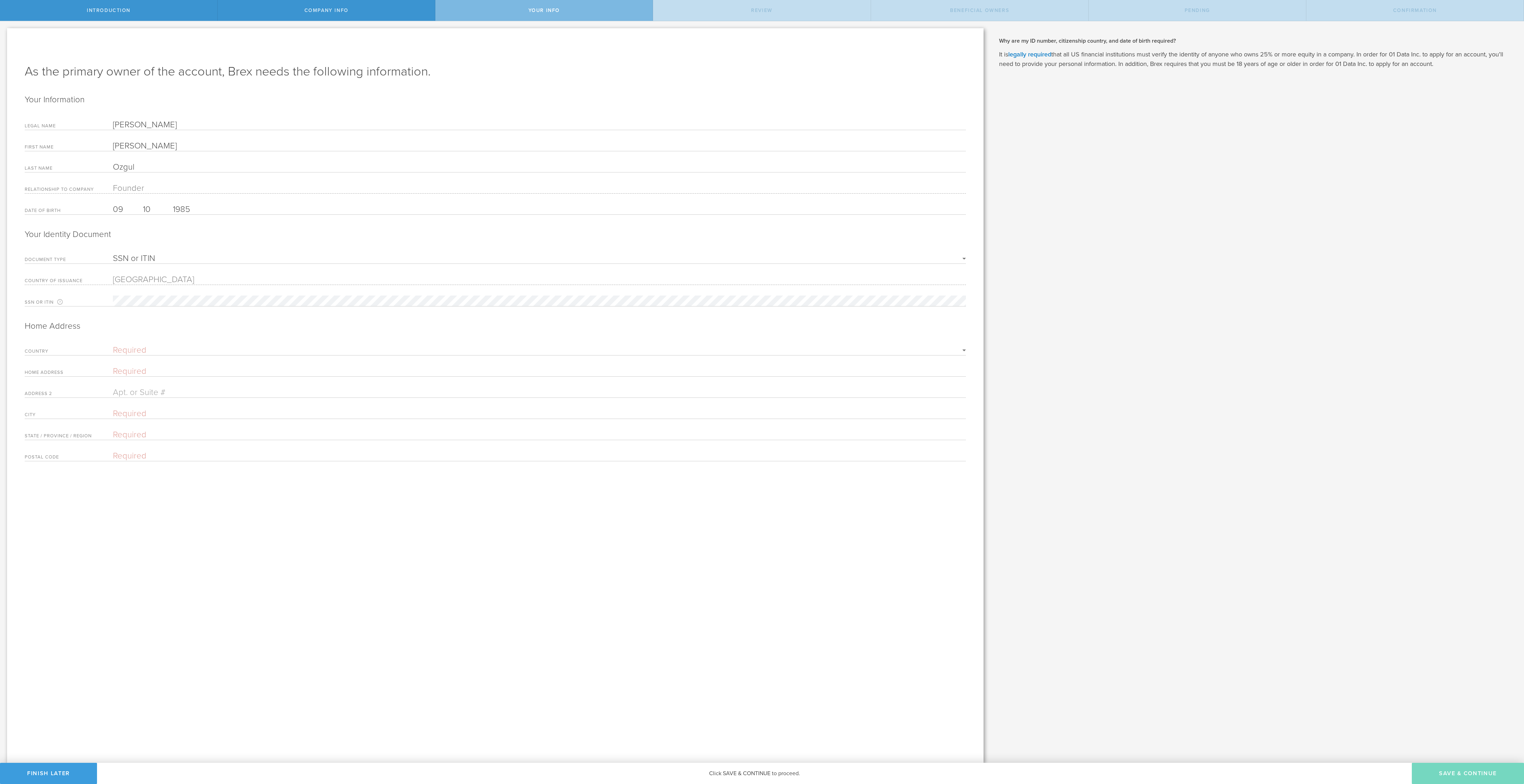
click at [203, 246] on form "Your Information Legal Name Mustafa Ozgul First Name Mustafa Last Name Ozgul Re…" at bounding box center [495, 278] width 941 height 368
click at [145, 254] on form "Your Information Legal Name Mustafa Ozgul First Name Mustafa Last Name Ozgul Re…" at bounding box center [495, 278] width 941 height 368
click at [140, 258] on select "SSN or ITIN Passport" at bounding box center [539, 258] width 853 height 8
click at [113, 256] on select "SSN or ITIN Passport" at bounding box center [539, 258] width 853 height 8
click at [145, 290] on div "Country Required United States of America Afghanistan Albania Algeria American …" at bounding box center [495, 351] width 941 height 10
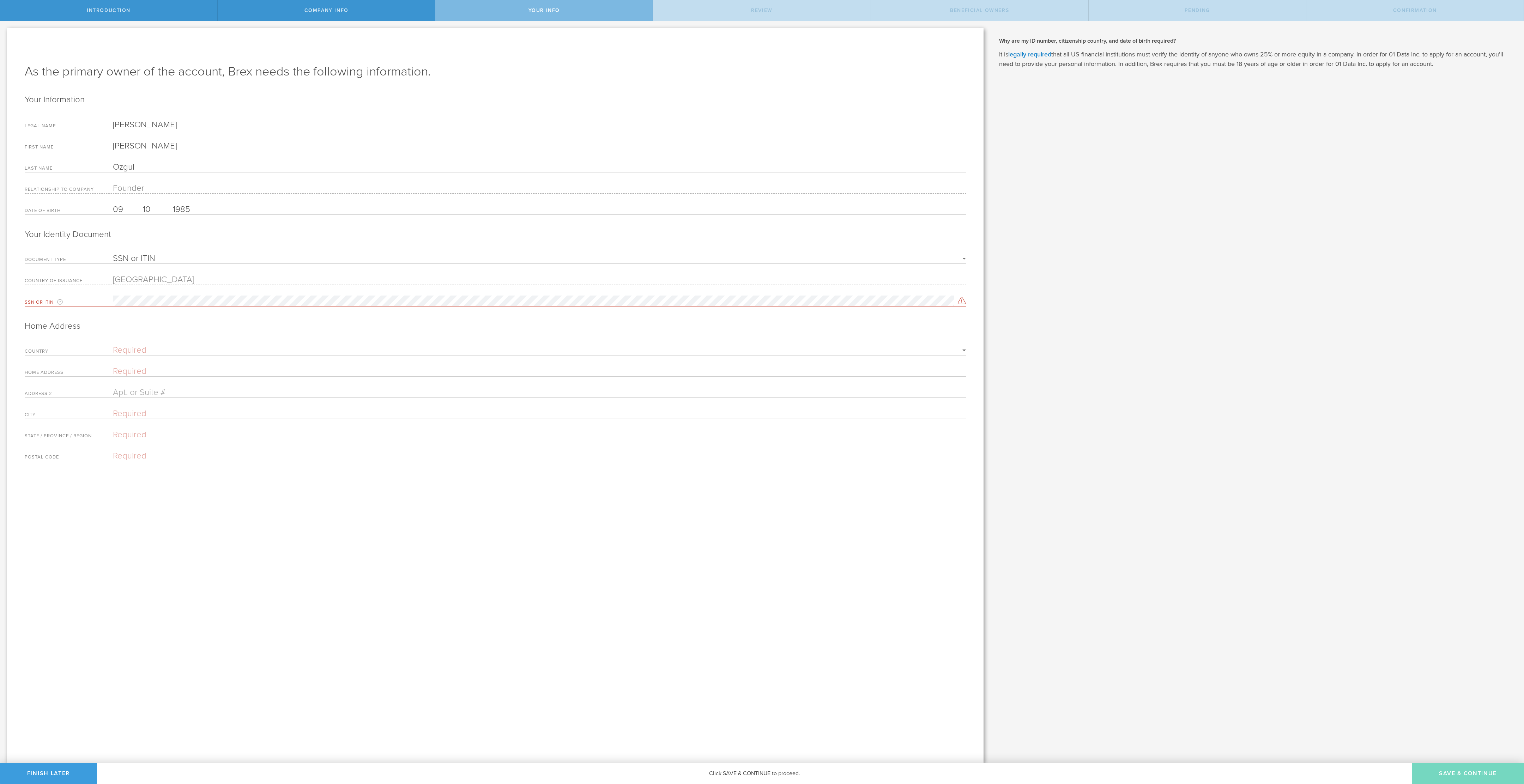
click at [140, 290] on select "Required United States of America Afghanistan Albania Algeria American Samoa An…" at bounding box center [539, 350] width 853 height 8
select select "string:US"
click at [113, 290] on select "Required United States of America Afghanistan Albania Algeria American Samoa An…" at bounding box center [539, 350] width 853 height 8
click at [149, 290] on form "Your Information Legal Name Mustafa Ozgul First Name Mustafa Last Name Ozgul Re…" at bounding box center [495, 277] width 941 height 366
click at [133, 290] on input "text" at bounding box center [539, 371] width 853 height 11
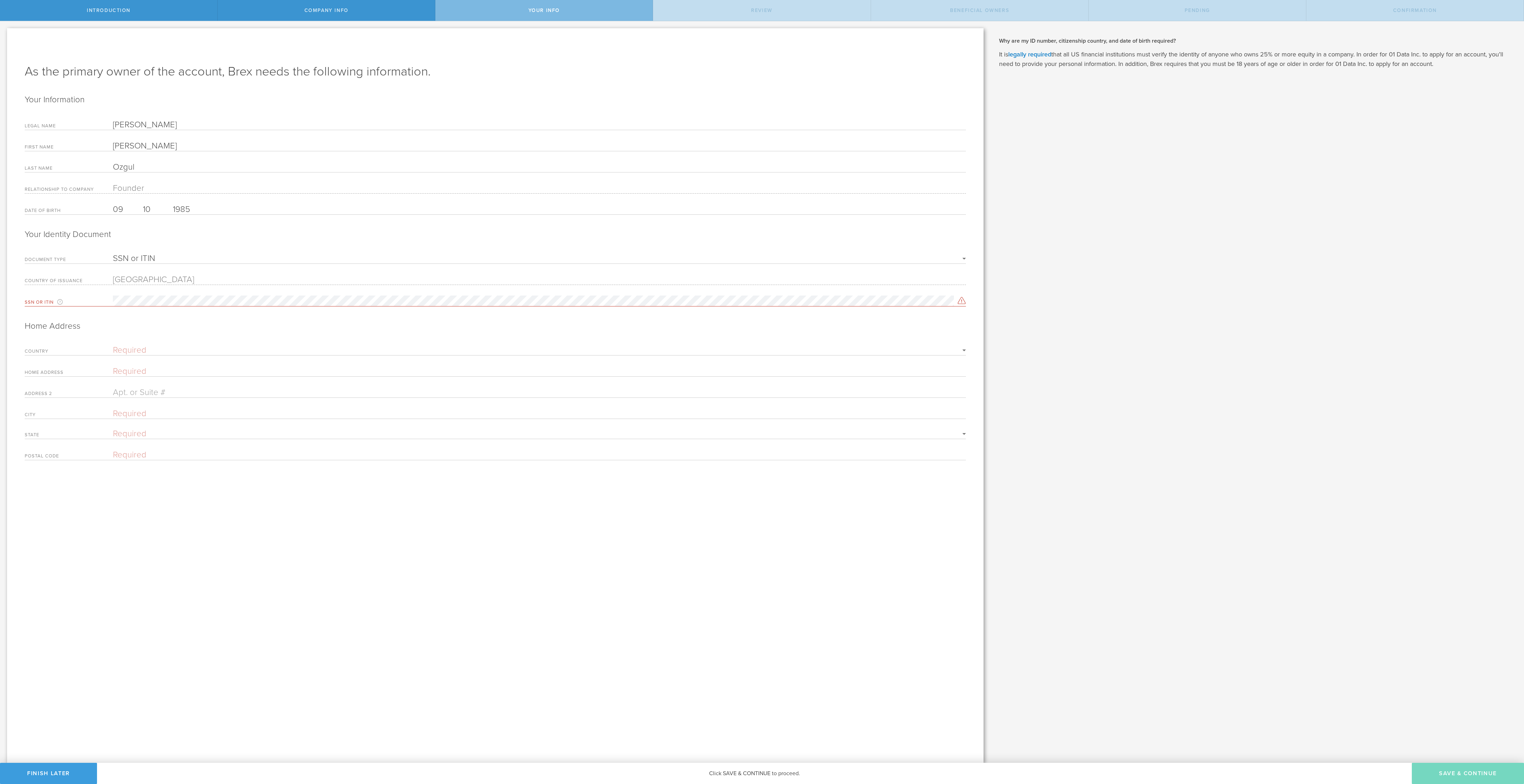
type input "2511 Simplicity"
type input "Irvine"
select select "string:CA"
type input "92620"
click at [140, 261] on select "SSN or ITIN Passport" at bounding box center [539, 258] width 853 height 8
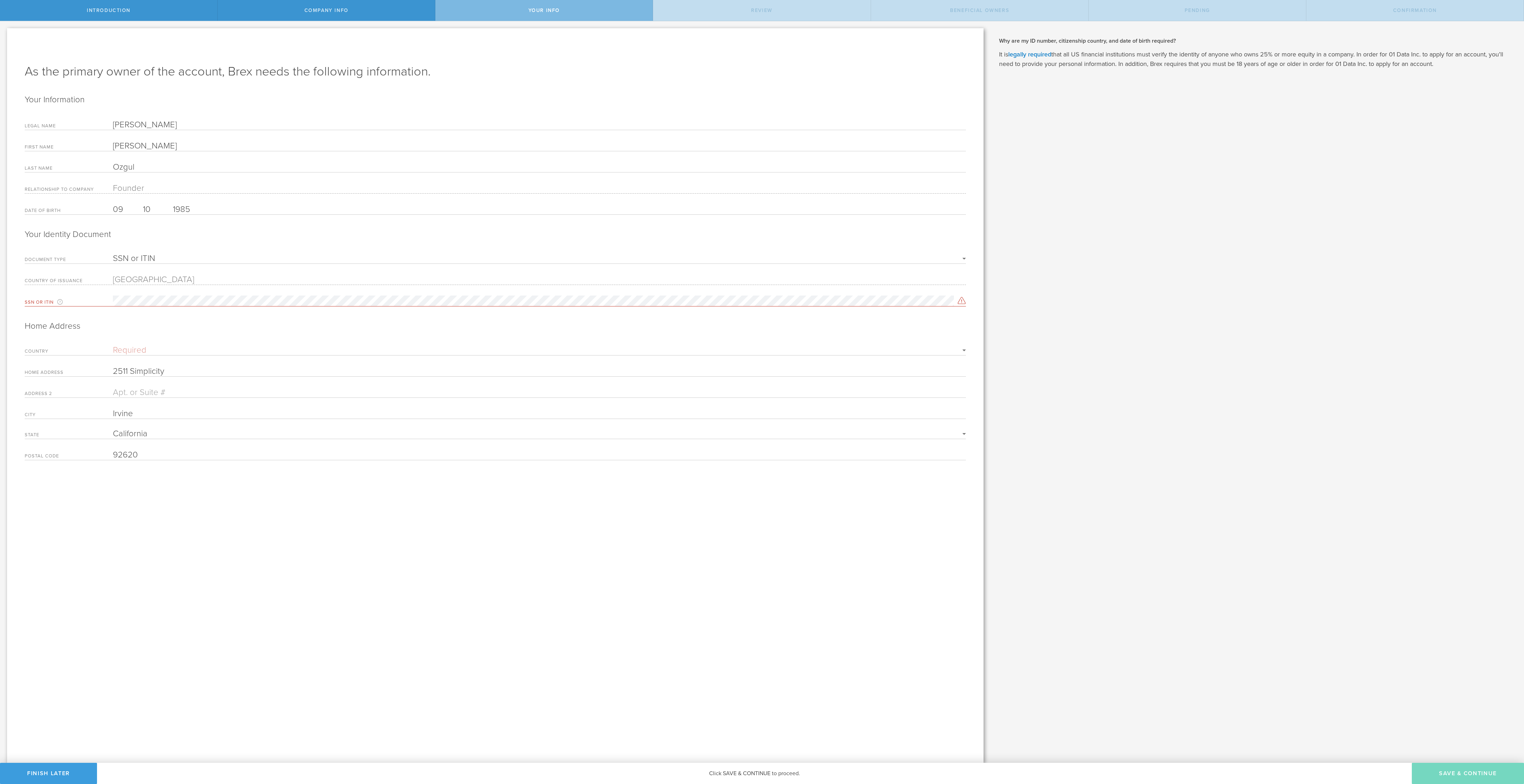
click at [113, 256] on select "SSN or ITIN Passport" at bounding box center [539, 258] width 853 height 8
click at [136, 290] on form "Your Information Legal Name Mustafa Ozgul First Name Mustafa Last Name Ozgul Re…" at bounding box center [495, 277] width 941 height 366
click at [149, 209] on input "10" at bounding box center [158, 209] width 30 height 11
type input "1"
type input "10"
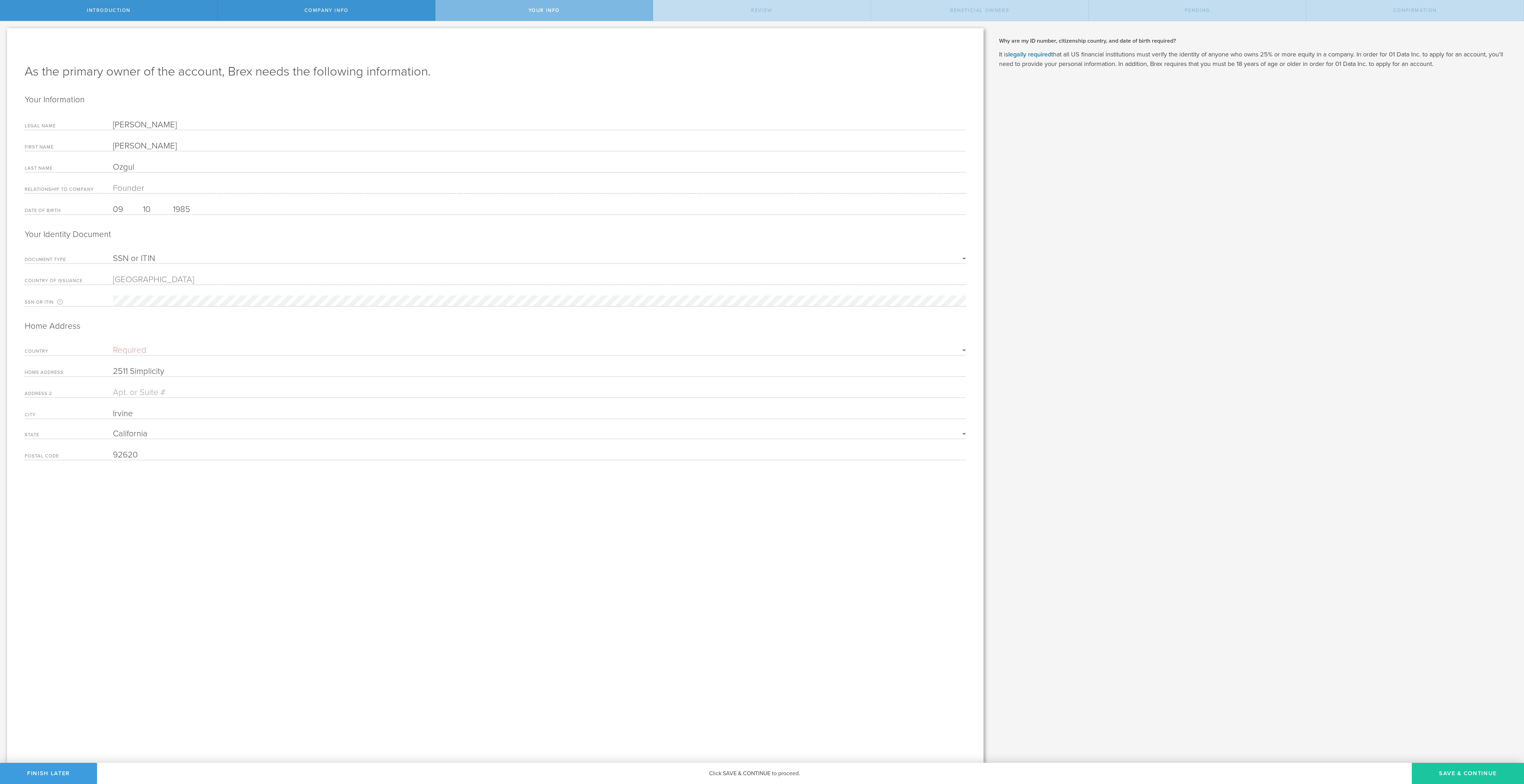
click at [564, 290] on button "Save & Continue" at bounding box center [1468, 773] width 112 height 21
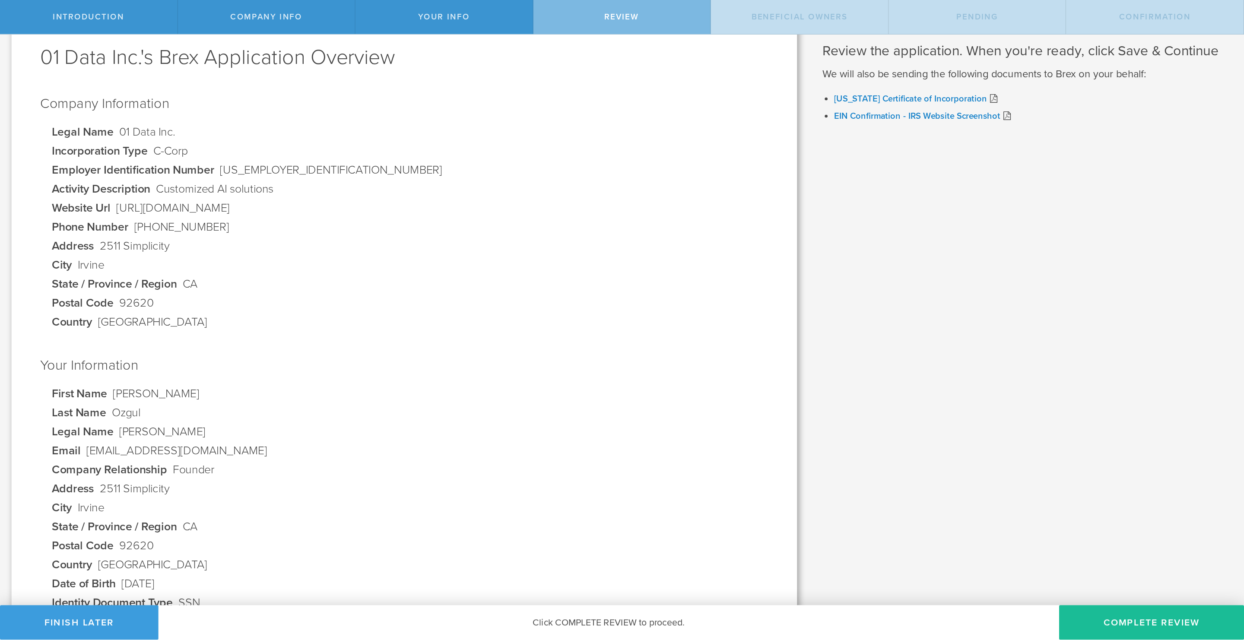
scroll to position [48, 0]
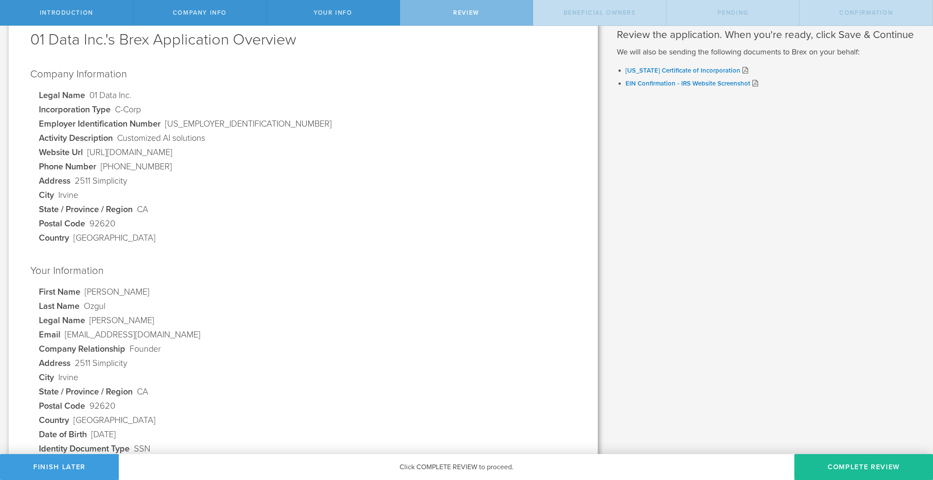
click at [536, 266] on h2 "Your Information" at bounding box center [303, 271] width 546 height 14
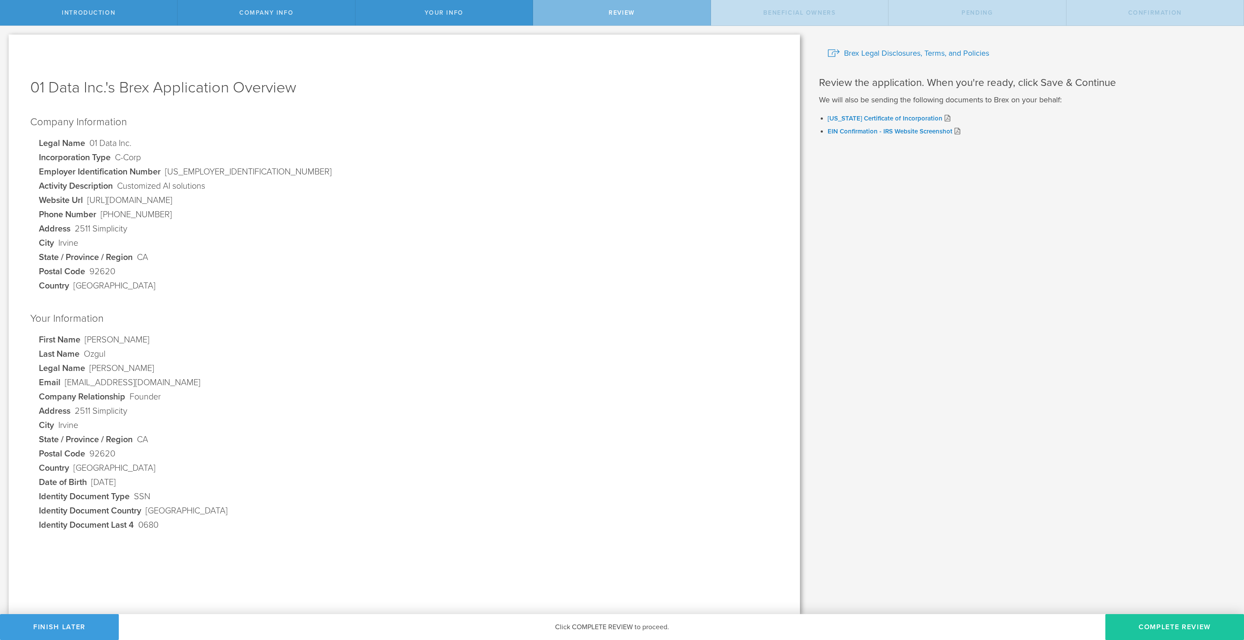
click at [691, 355] on button "Complete Review" at bounding box center [1174, 627] width 139 height 26
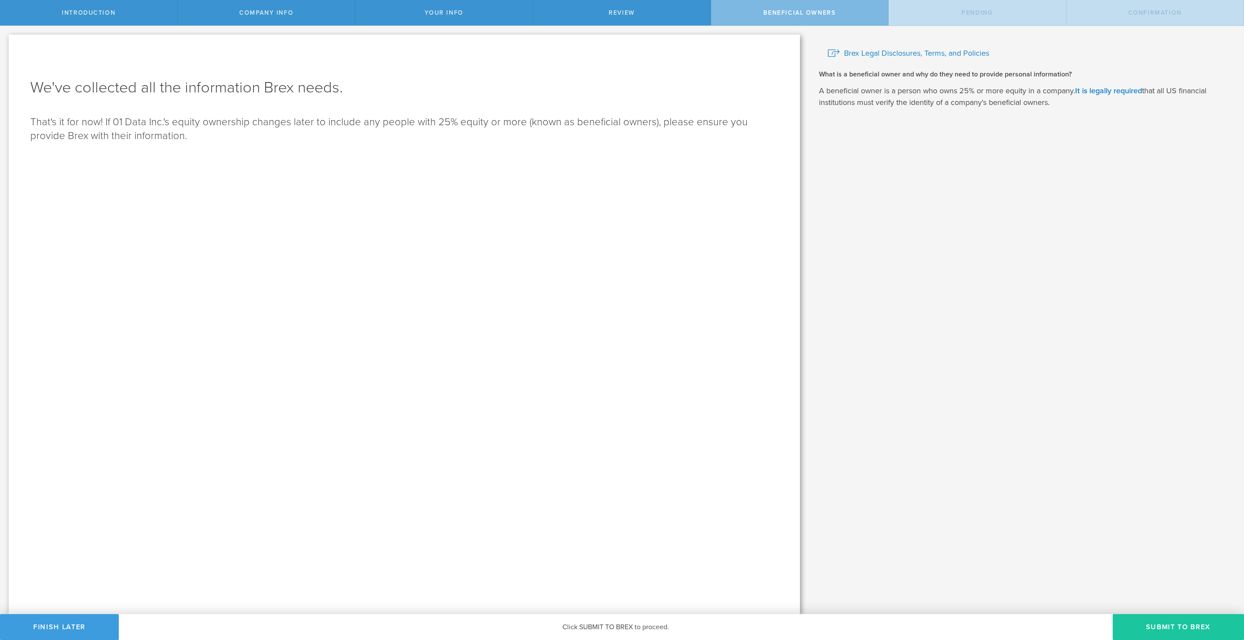
click at [691, 355] on button "Submit to Brex" at bounding box center [1178, 627] width 131 height 26
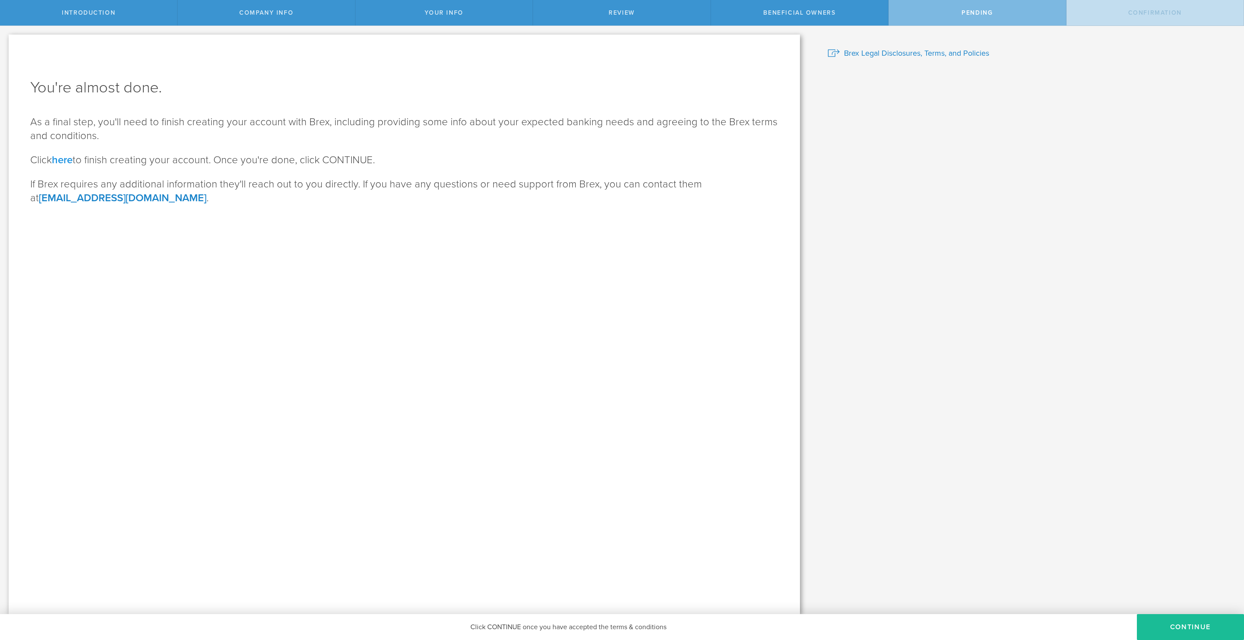
click at [61, 161] on link "here" at bounding box center [62, 160] width 21 height 13
click at [691, 355] on button "CONTINUE" at bounding box center [1190, 627] width 107 height 26
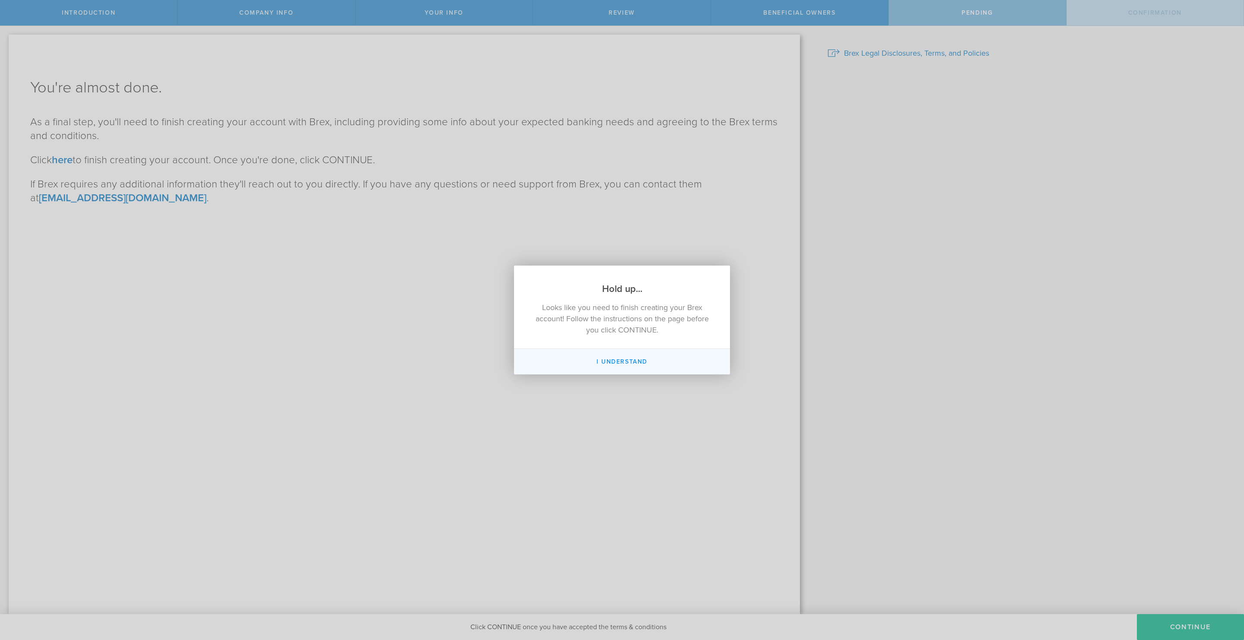
click at [608, 355] on button "I Understand" at bounding box center [622, 361] width 216 height 25
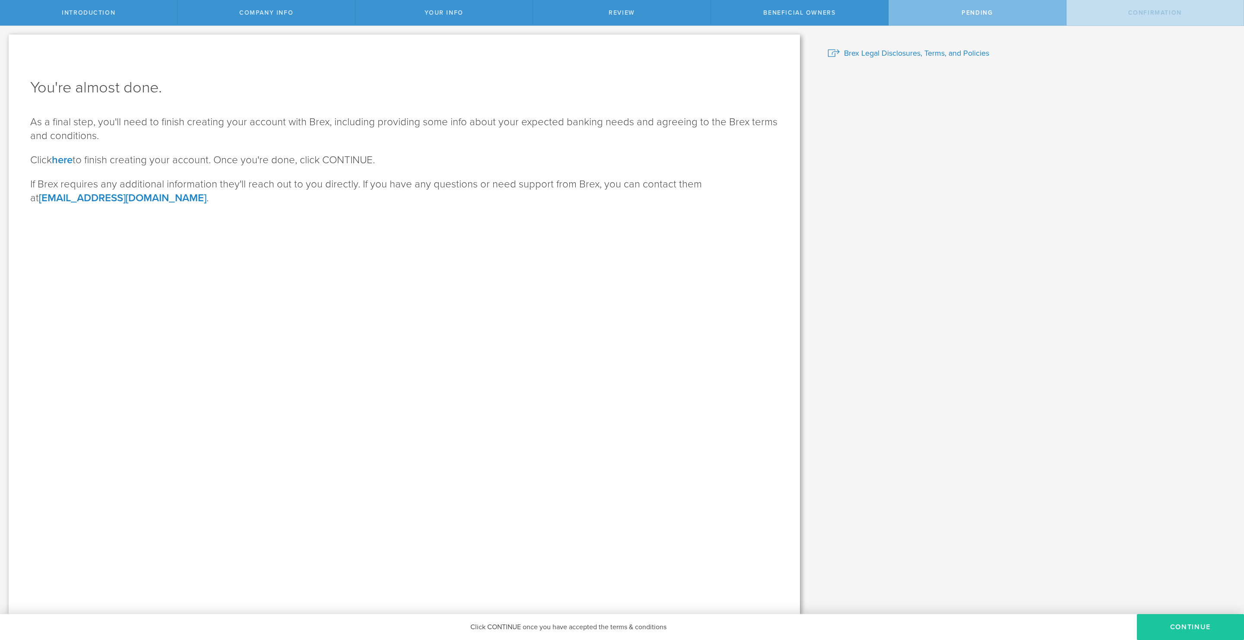
click at [691, 355] on button "CONTINUE" at bounding box center [1190, 627] width 107 height 26
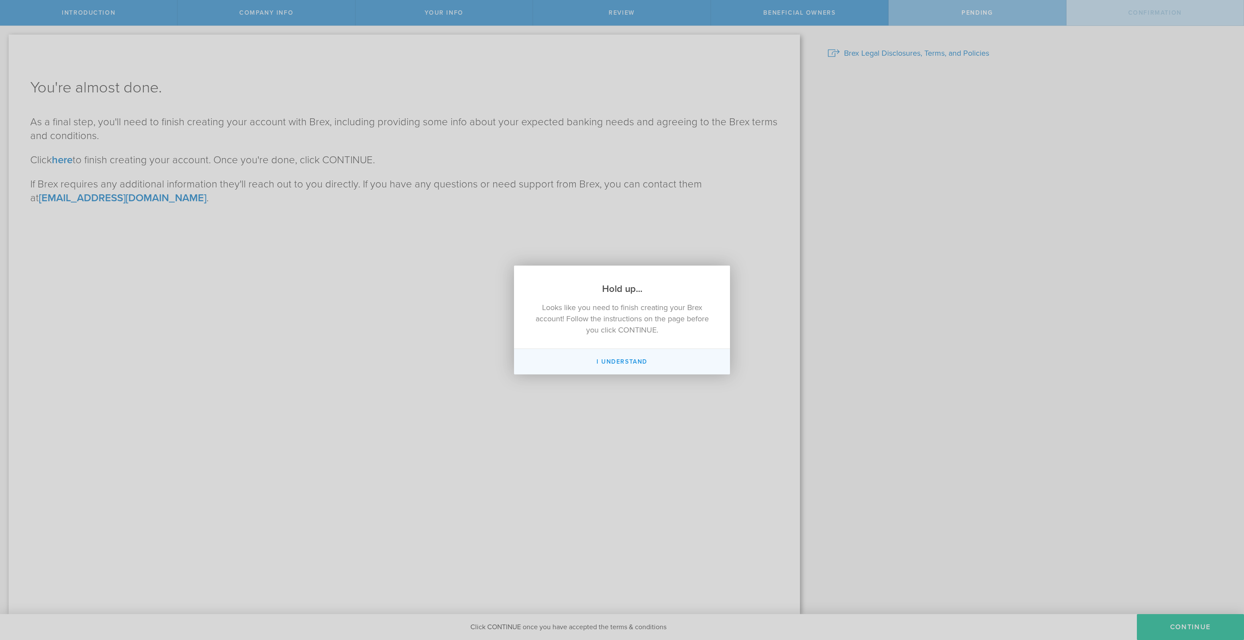
click at [614, 355] on button "I Understand" at bounding box center [622, 361] width 216 height 25
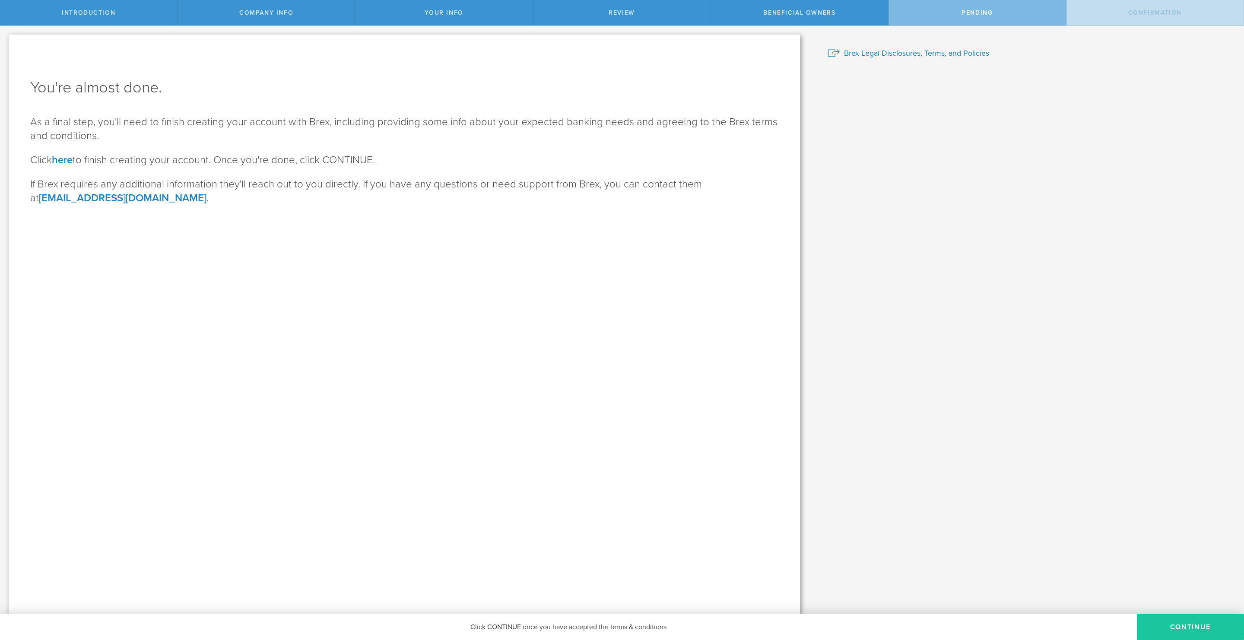
click at [691, 355] on button "CONTINUE" at bounding box center [1190, 627] width 107 height 26
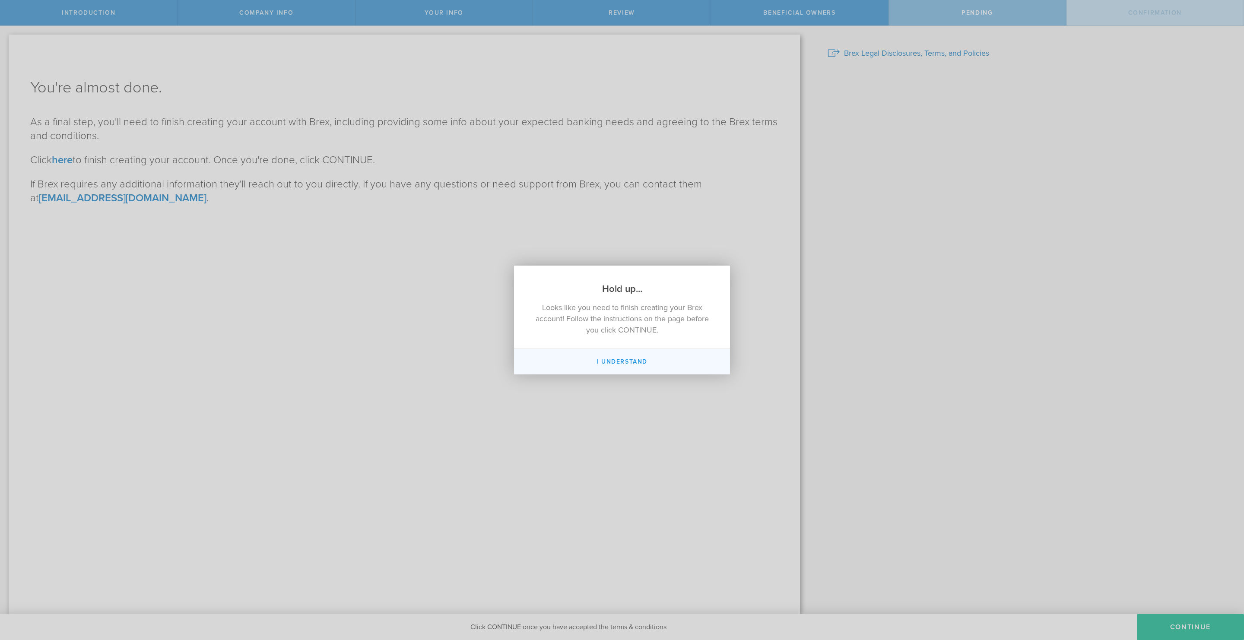
click at [690, 355] on button "I Understand" at bounding box center [622, 361] width 216 height 25
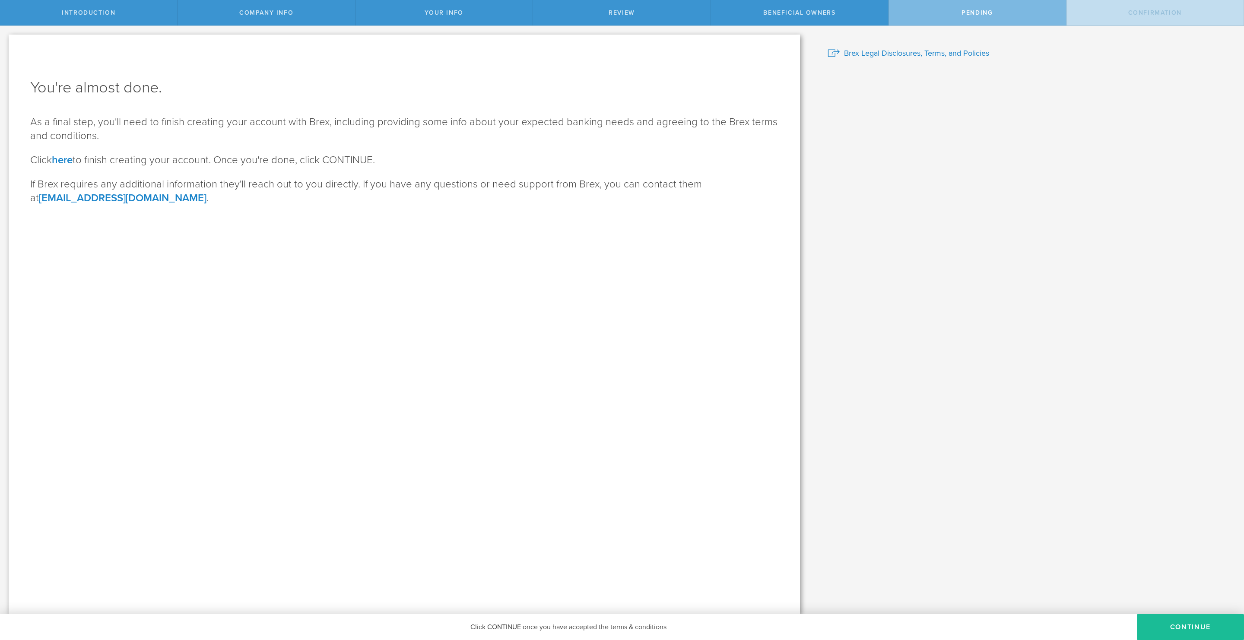
click at [92, 10] on span "Introduction" at bounding box center [89, 12] width 54 height 7
click at [691, 19] on div "Beneficial Owners" at bounding box center [800, 12] width 178 height 25
click at [691, 13] on div "Pending" at bounding box center [977, 12] width 178 height 25
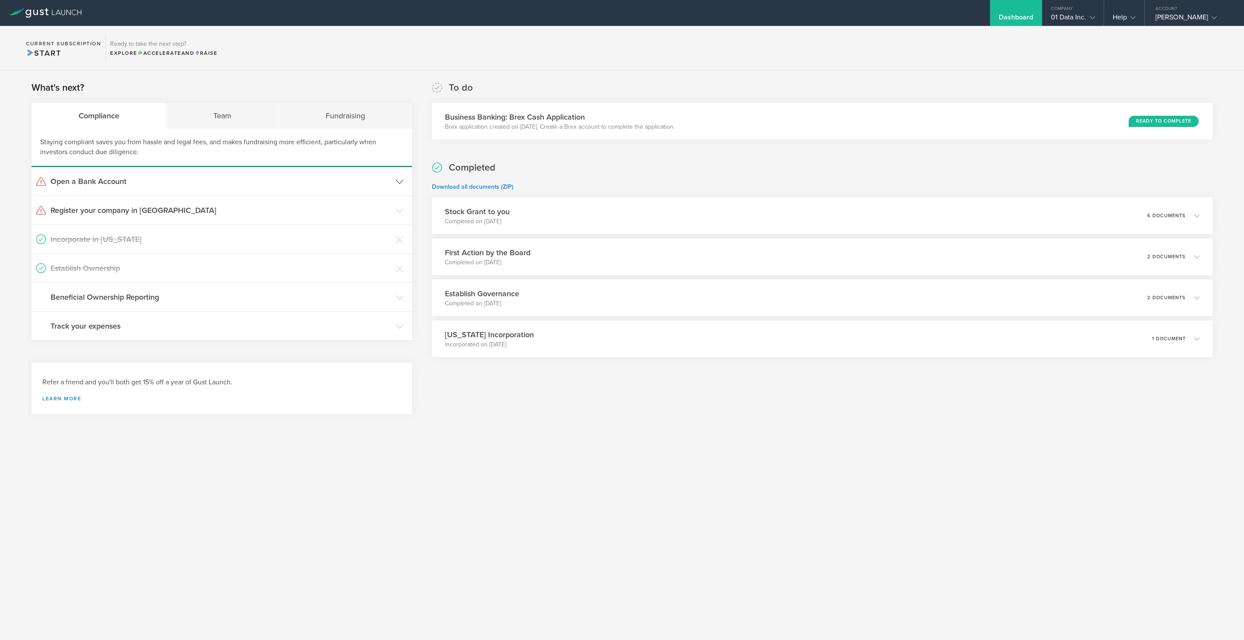
click at [236, 180] on h3 "Open a Bank Account" at bounding box center [221, 181] width 341 height 11
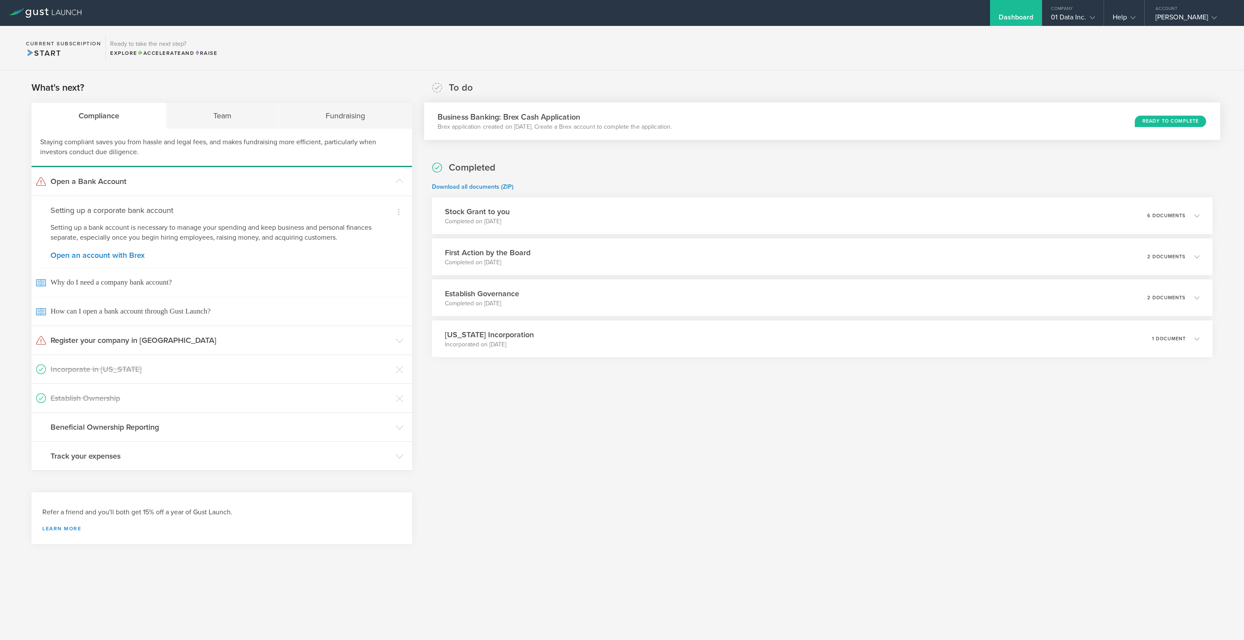
click at [588, 126] on p "Brex application created on [DATE]. Create a Brex account to complete the appli…" at bounding box center [554, 127] width 235 height 9
